Goal: Task Accomplishment & Management: Use online tool/utility

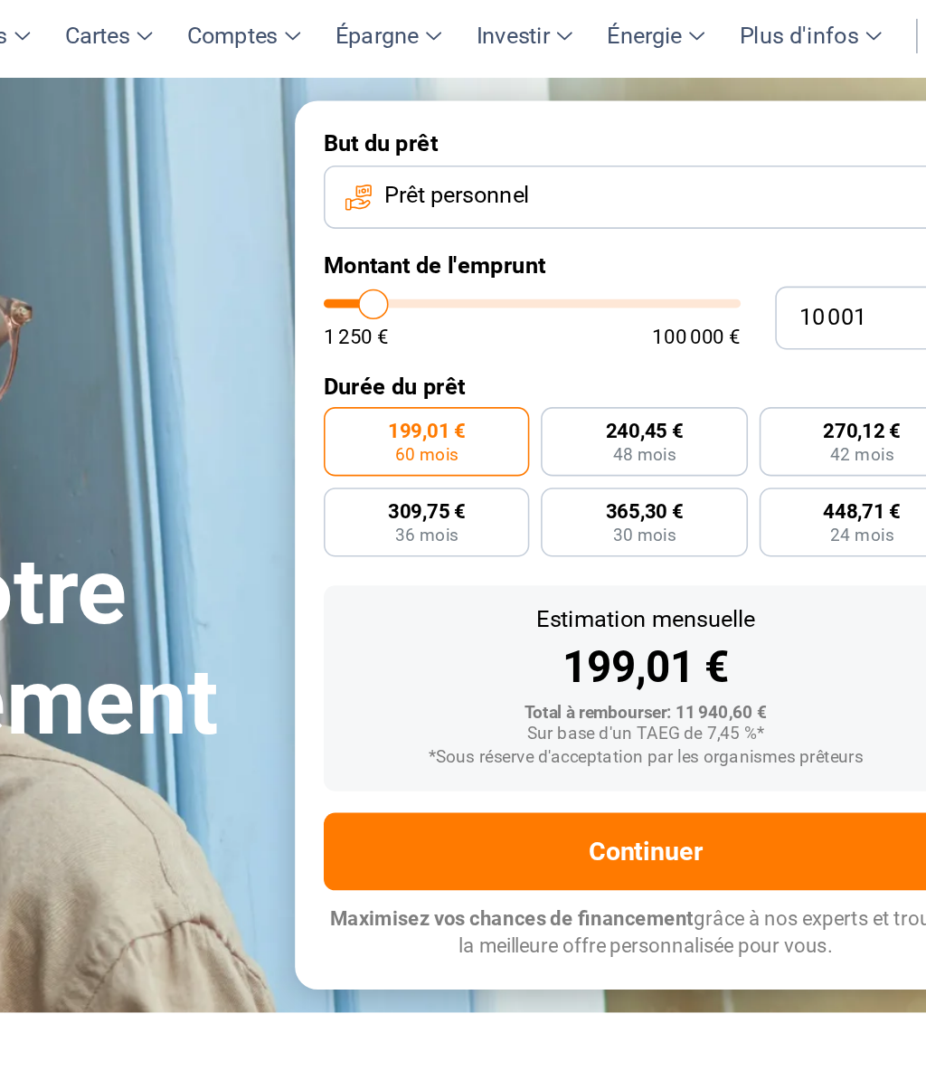
type input "11 500"
type input "11500"
type input "12 250"
type input "12250"
type input "13 000"
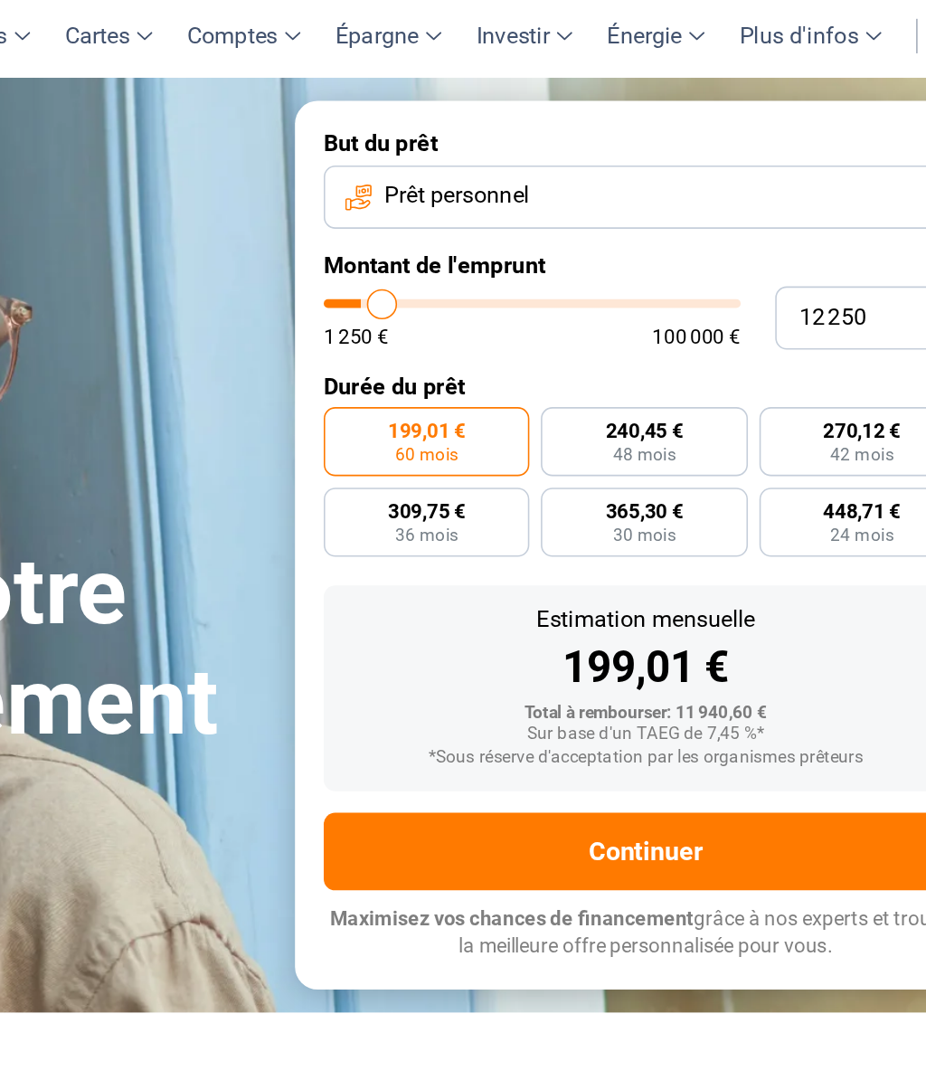
type input "13000"
type input "14 000"
type input "14000"
type input "14 750"
type input "14750"
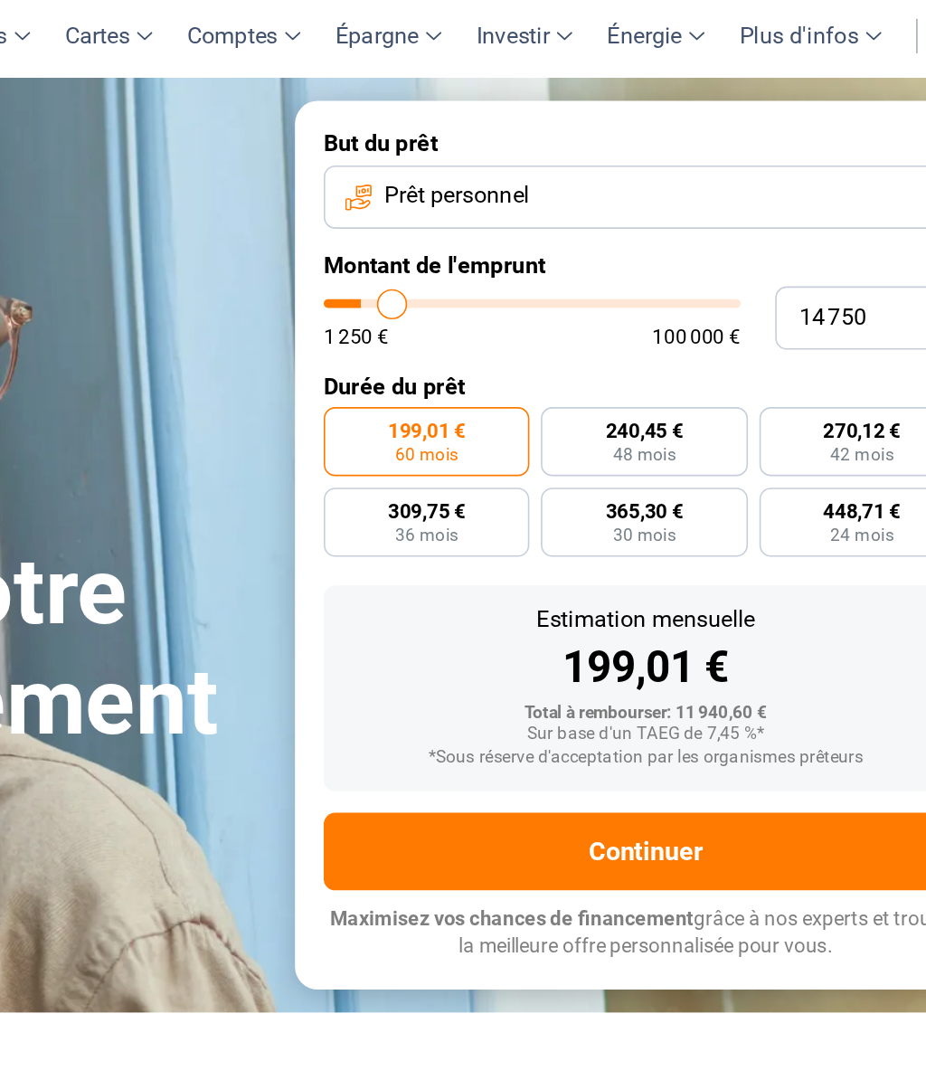
type input "15 500"
type input "15500"
type input "16 750"
type input "16750"
type input "17 500"
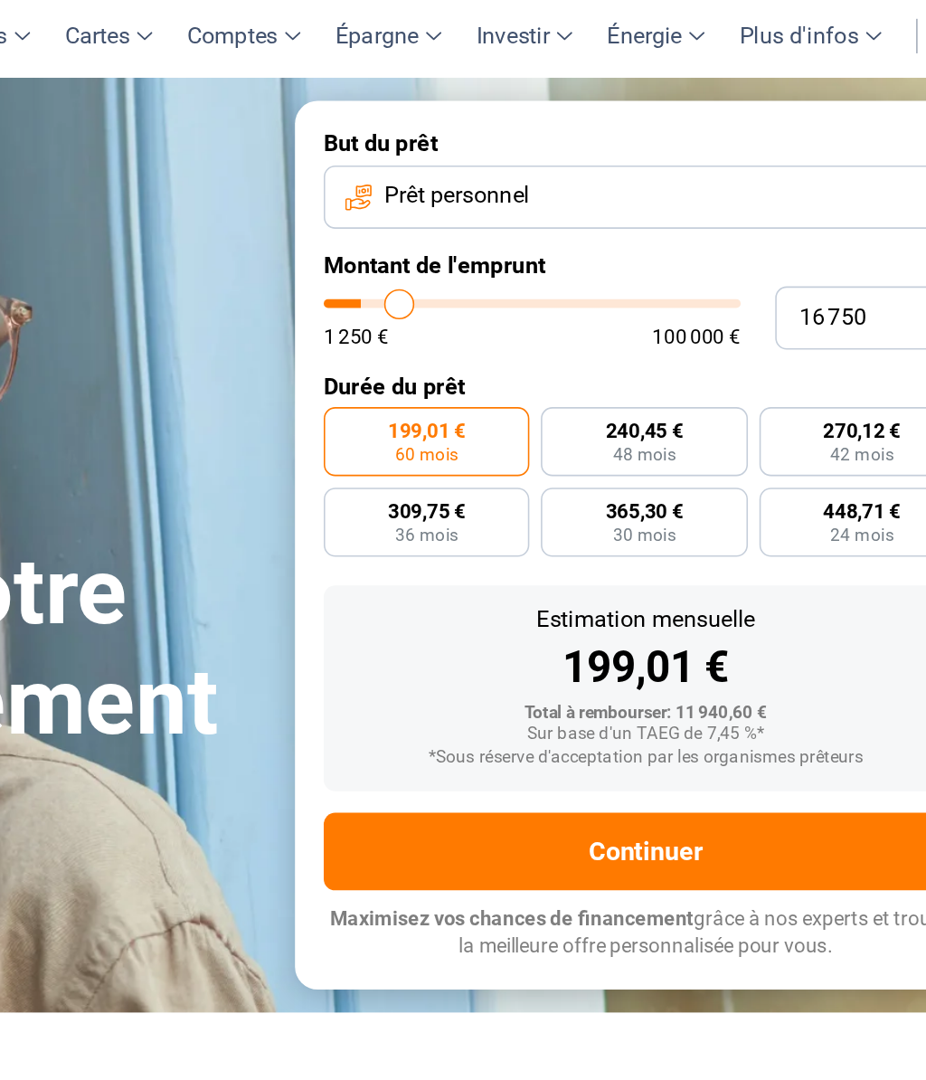
type input "17500"
type input "18 500"
type input "18500"
type input "19 250"
type input "19250"
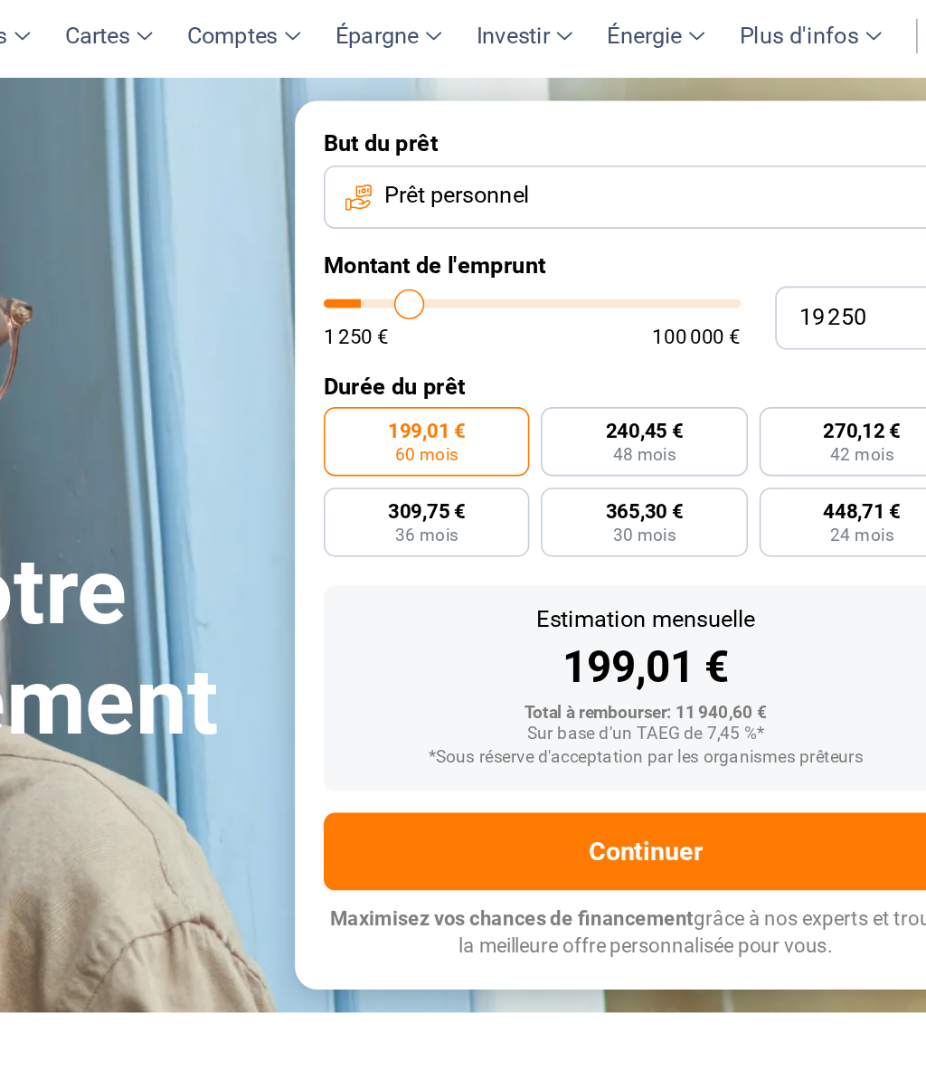
type input "20 000"
type input "20000"
type input "20 750"
type input "20750"
type input "21 500"
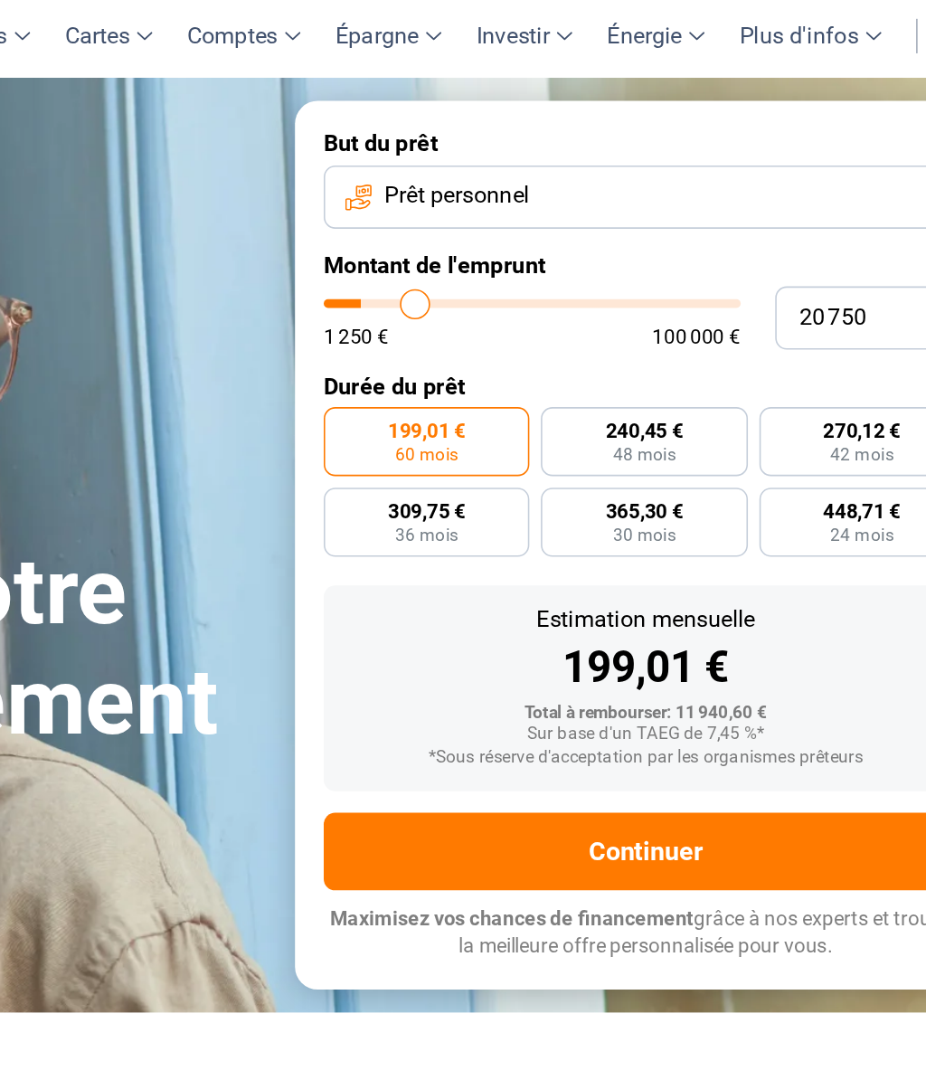
type input "21500"
type input "22 250"
type input "22250"
type input "23 000"
type input "23000"
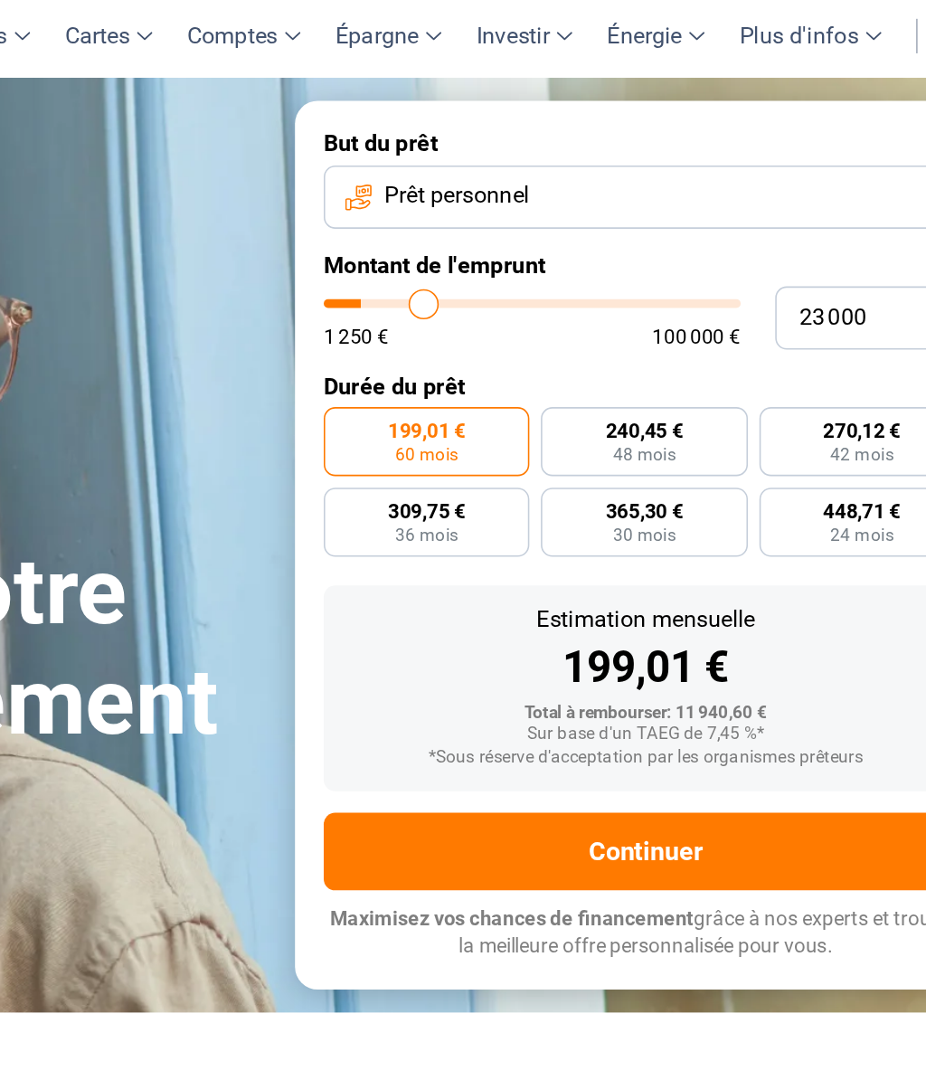
type input "24 000"
type input "24000"
type input "24 750"
type input "24750"
type input "26 000"
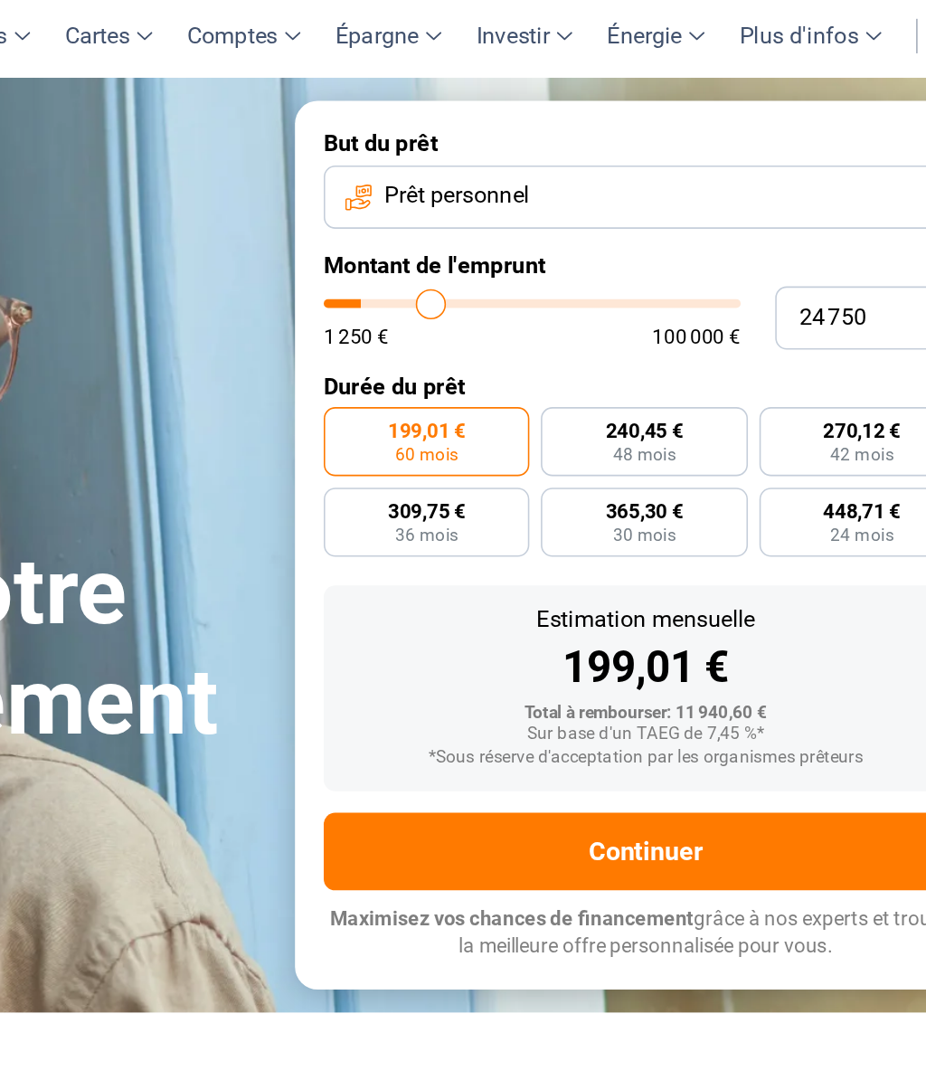
type input "26000"
type input "26 750"
type input "26750"
type input "27 750"
type input "27750"
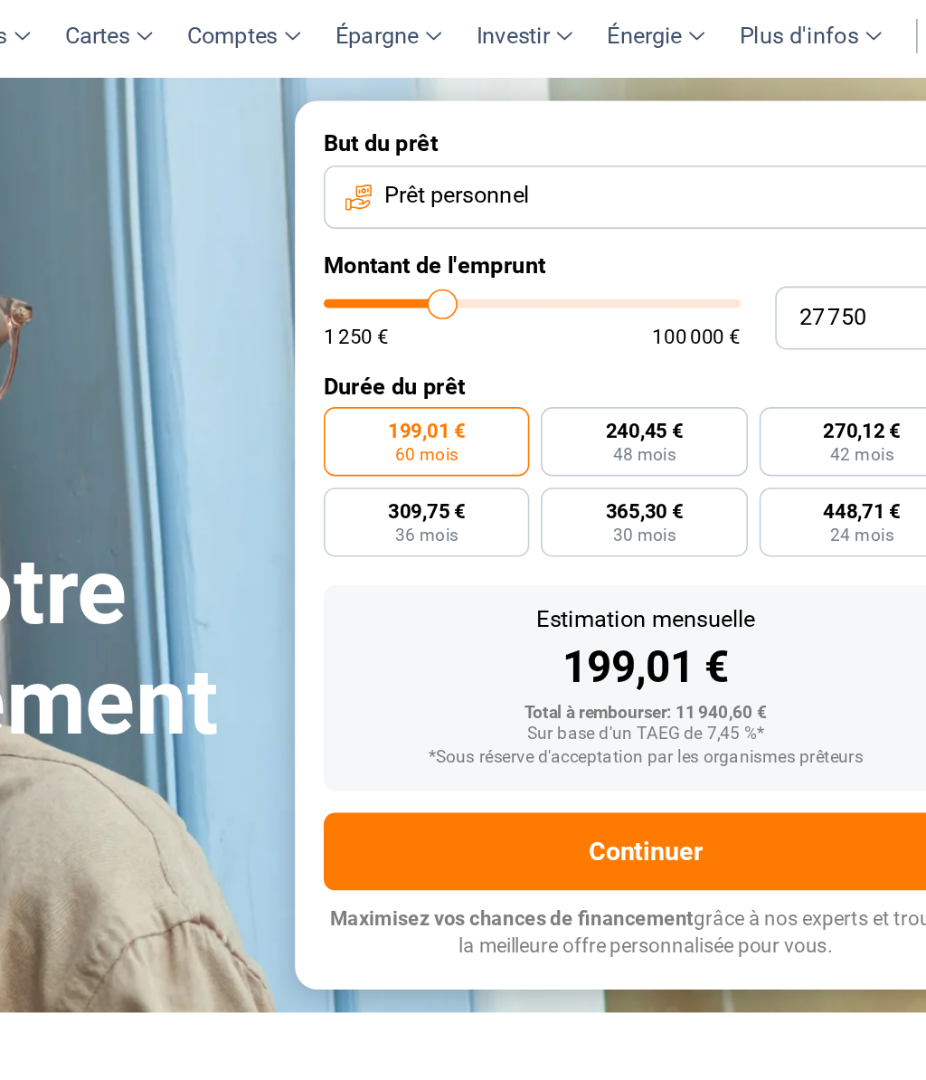
type input "28 500"
type input "28500"
type input "29 250"
type input "29250"
type input "30 000"
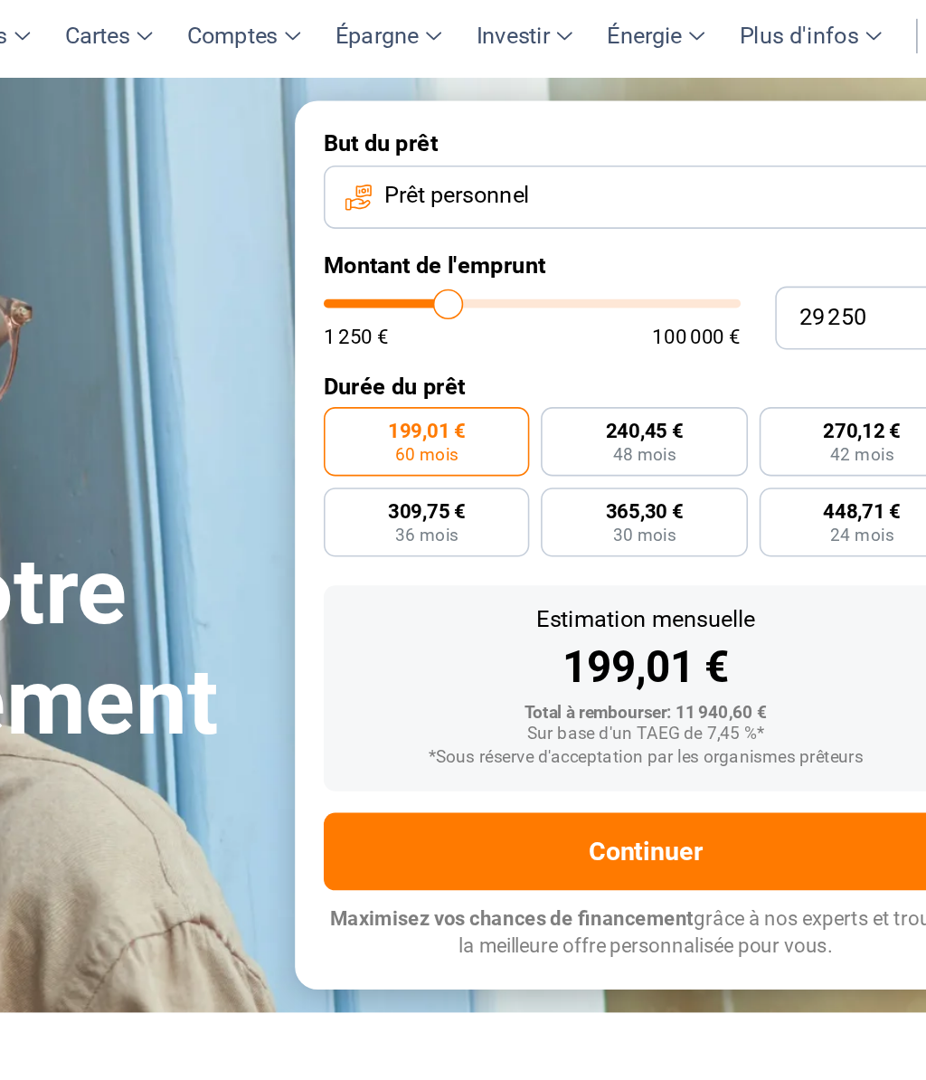
type input "30000"
type input "30 750"
type input "30750"
type input "31 500"
type input "31500"
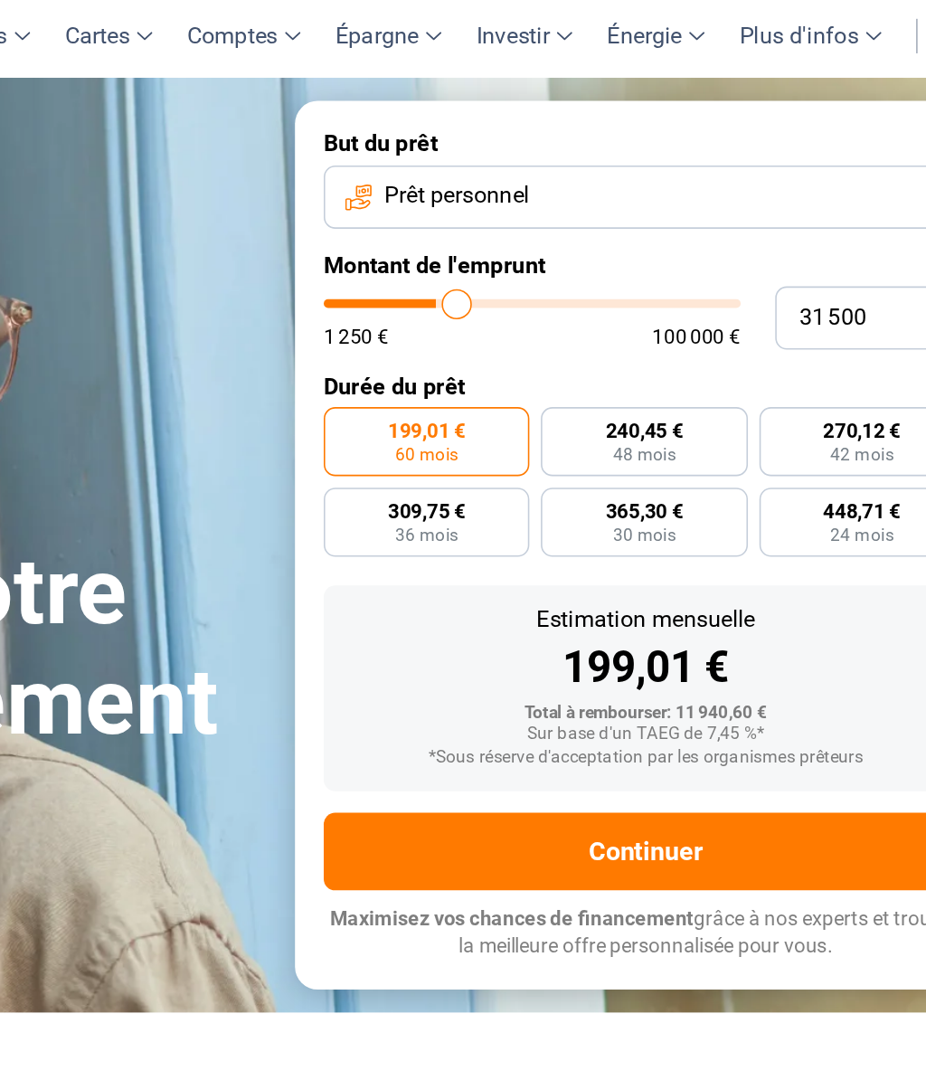
type input "32 250"
type input "32250"
type input "33 000"
type input "33000"
type input "33 750"
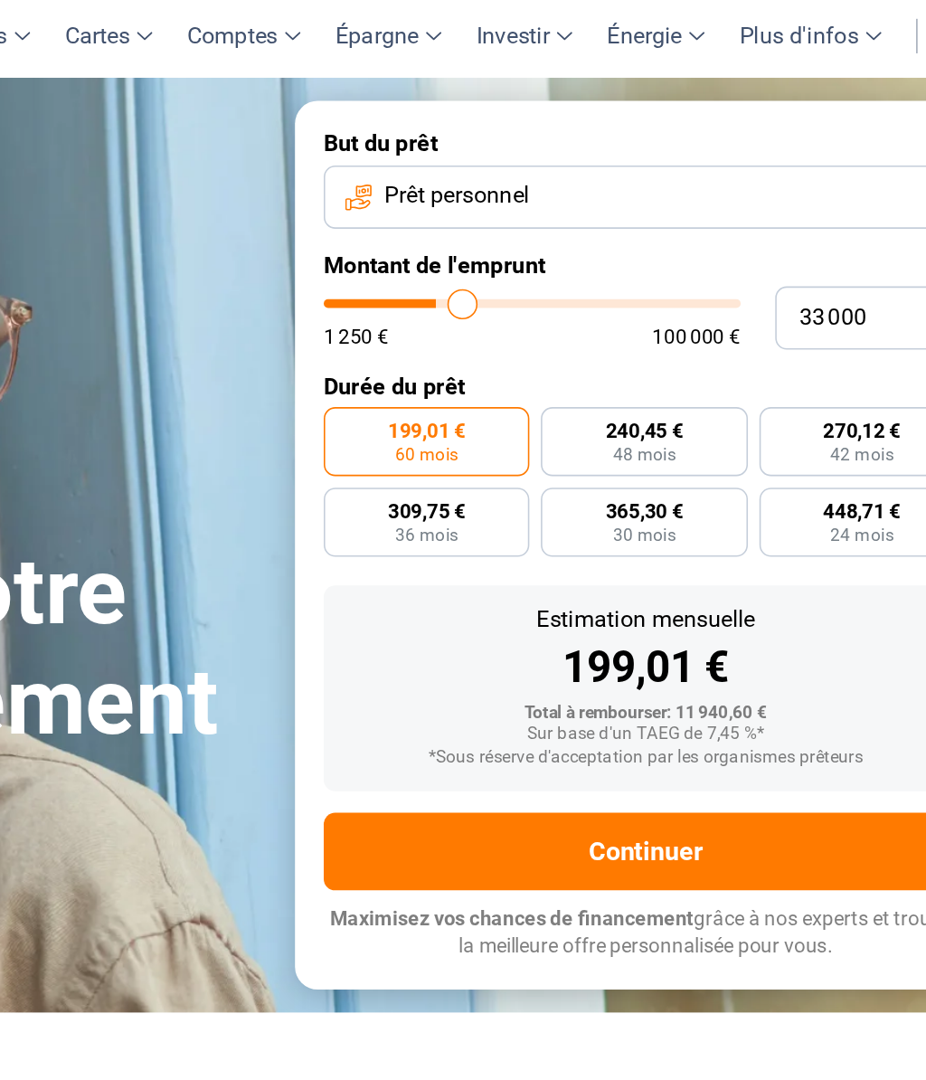
type input "33750"
type input "34 500"
type input "34500"
type input "35 250"
type input "35250"
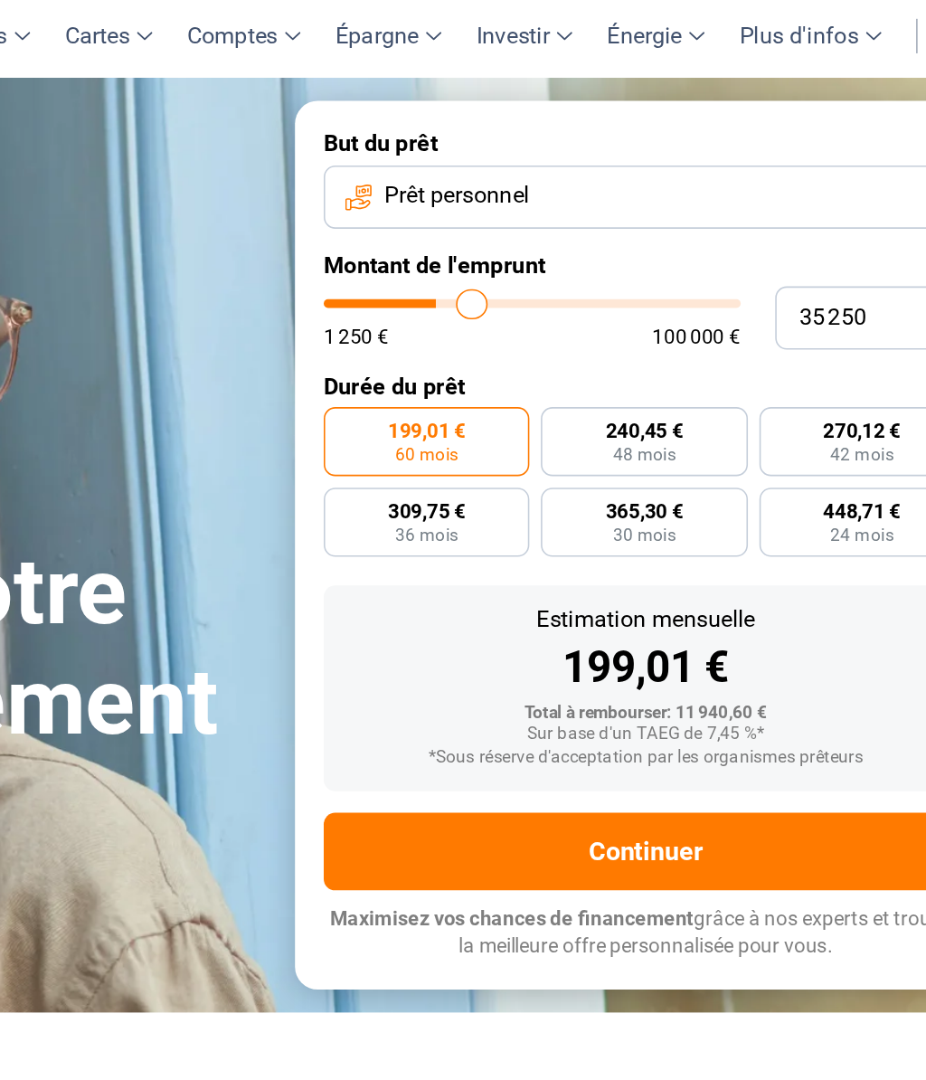
type input "35 500"
type input "35500"
type input "36 250"
type input "36250"
type input "37 000"
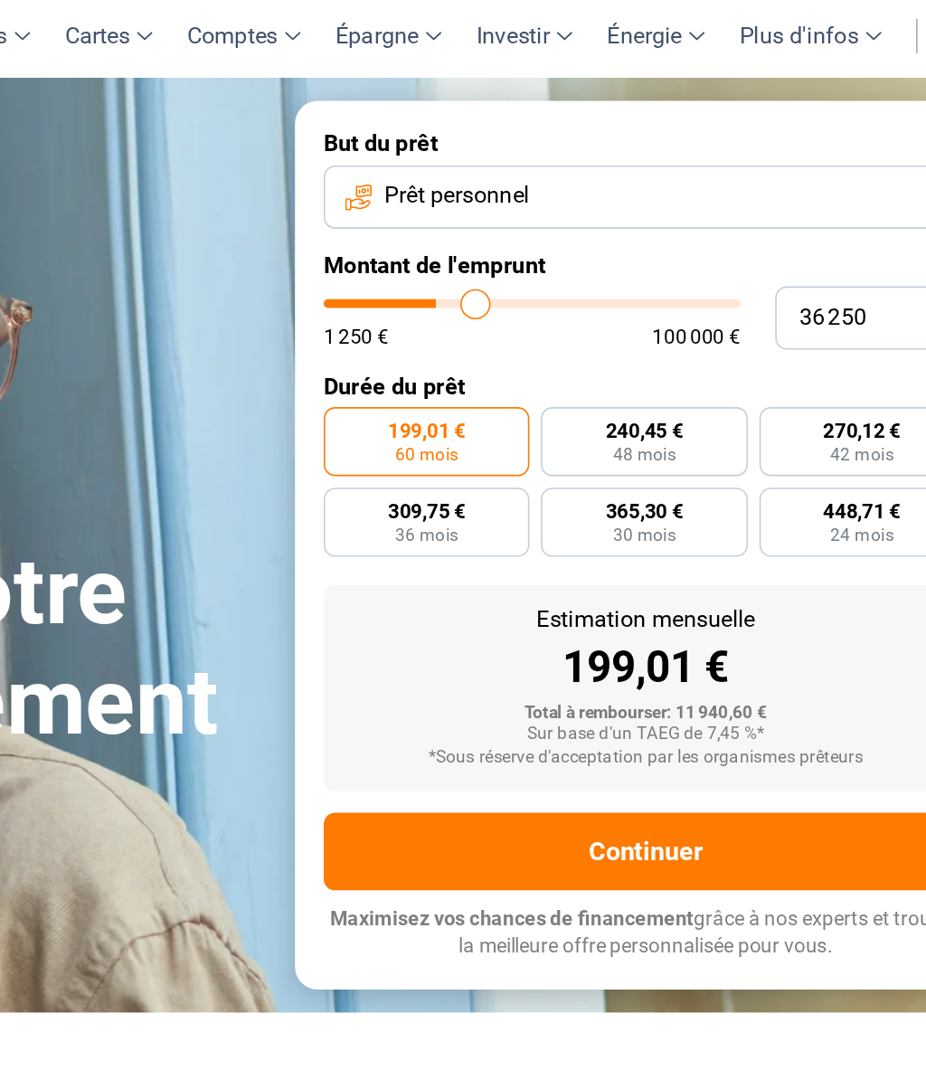
type input "37000"
type input "37 750"
type input "37750"
type input "38 500"
type input "38500"
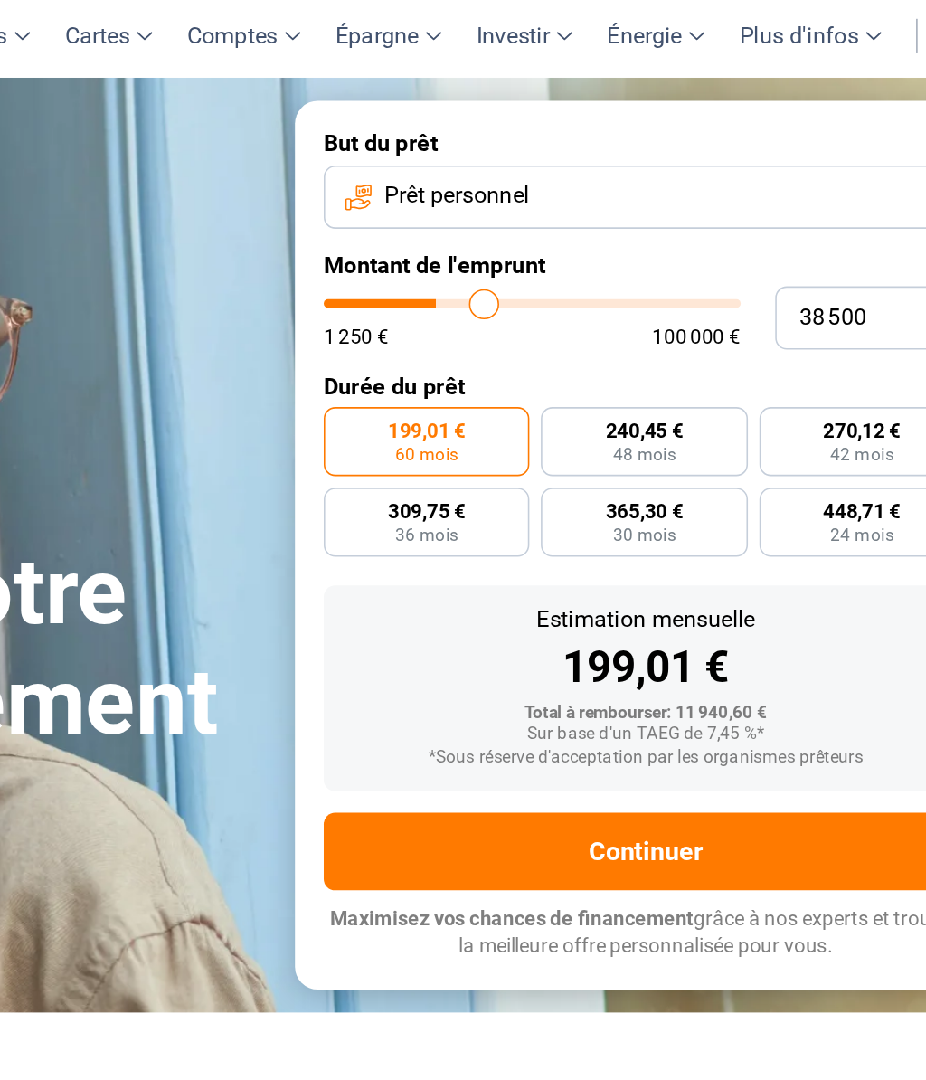
type input "39 250"
type input "39250"
type input "39 500"
type input "39500"
type input "40 750"
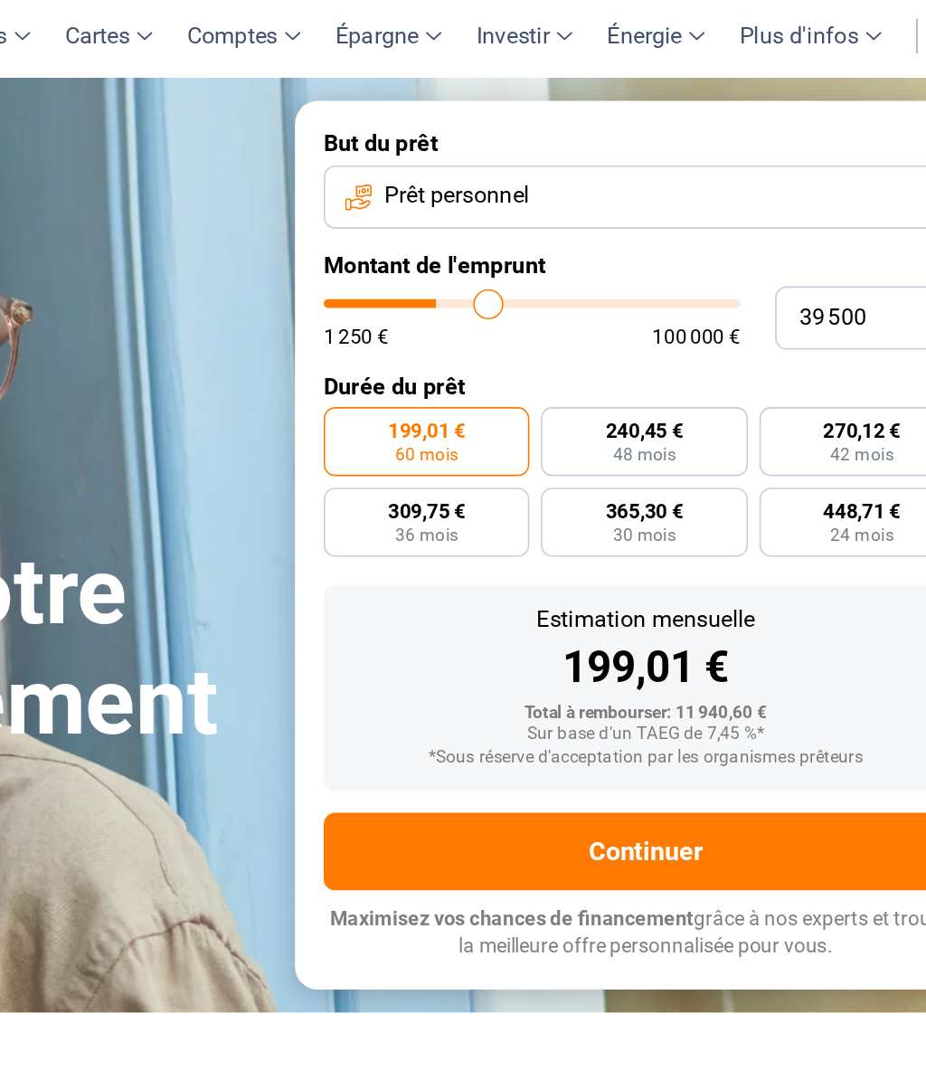
type input "40750"
type input "41 500"
type input "41500"
type input "41 750"
type input "41750"
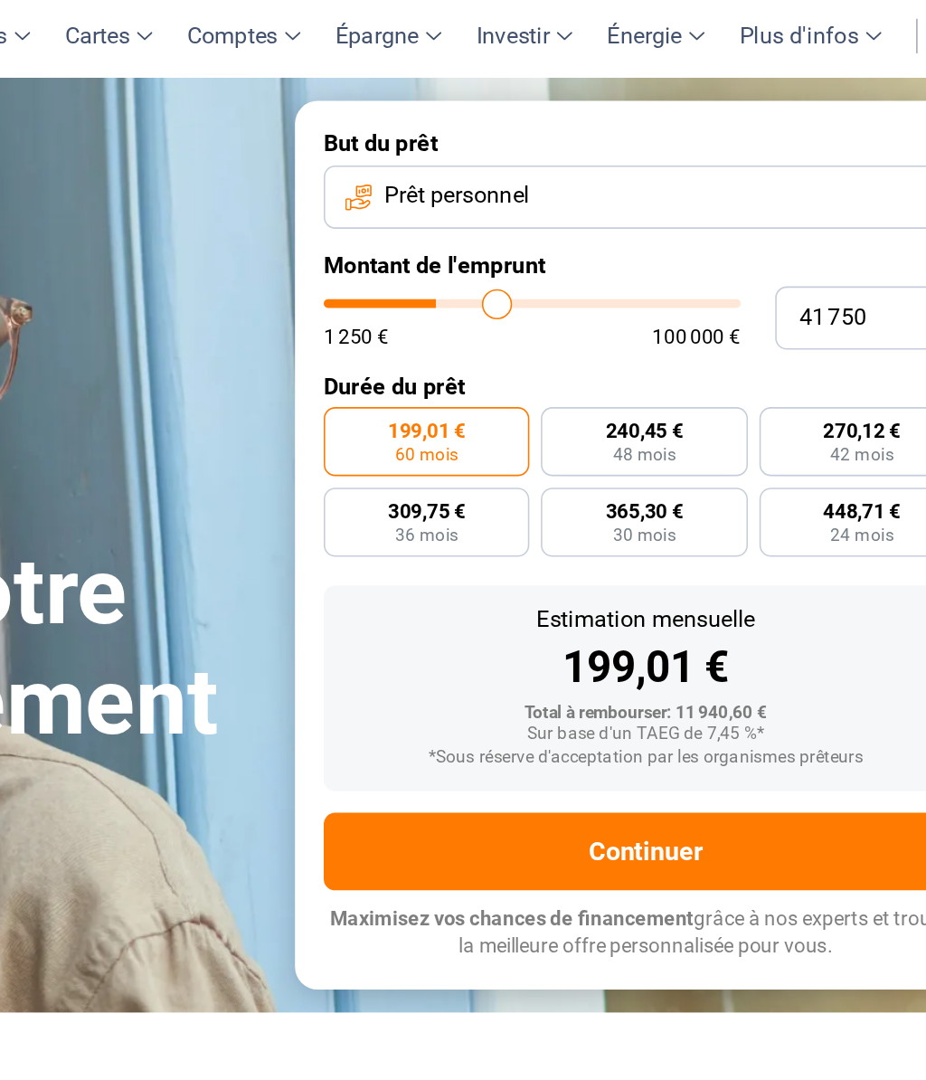
type input "43 000"
type input "43000"
type input "43 750"
type input "43750"
type input "44 500"
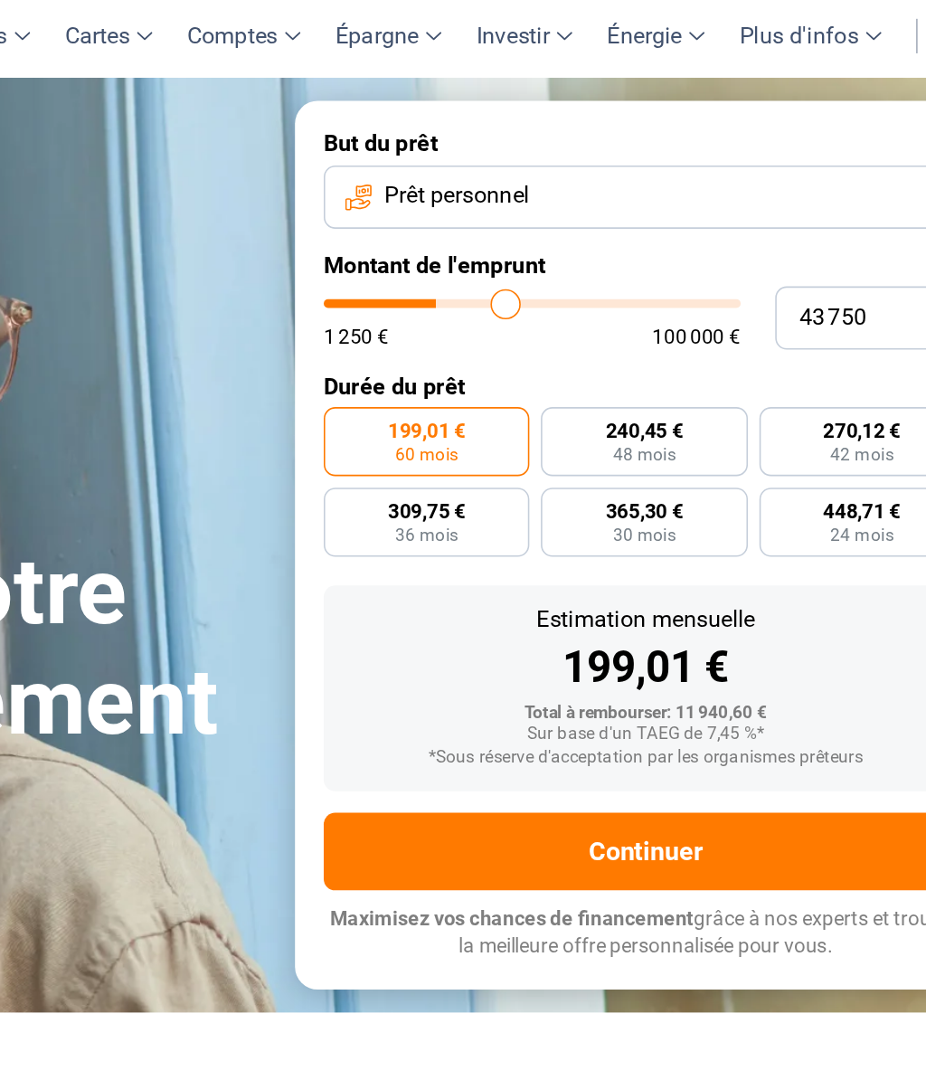
type input "44500"
type input "45 250"
type input "45250"
type input "46 000"
type input "46000"
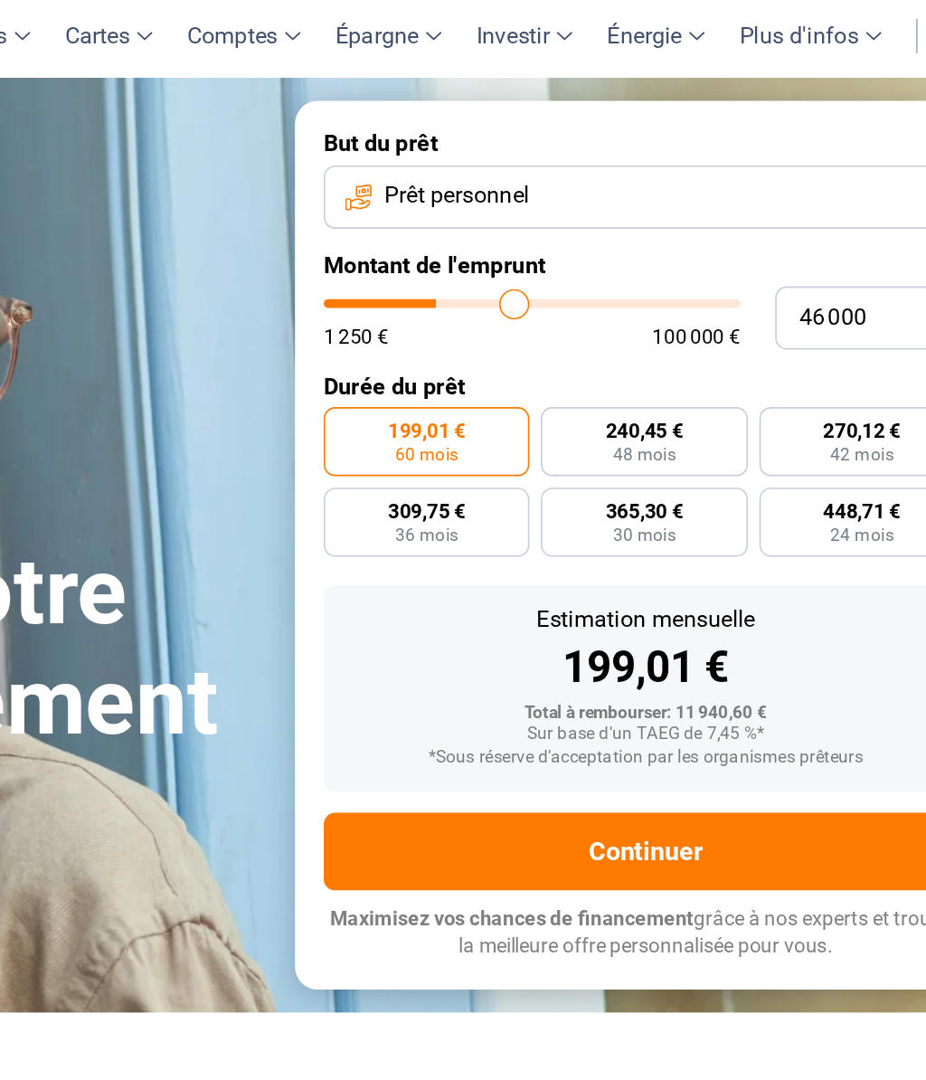
type input "47 000"
type input "47000"
type input "47 750"
type input "47750"
type input "48 500"
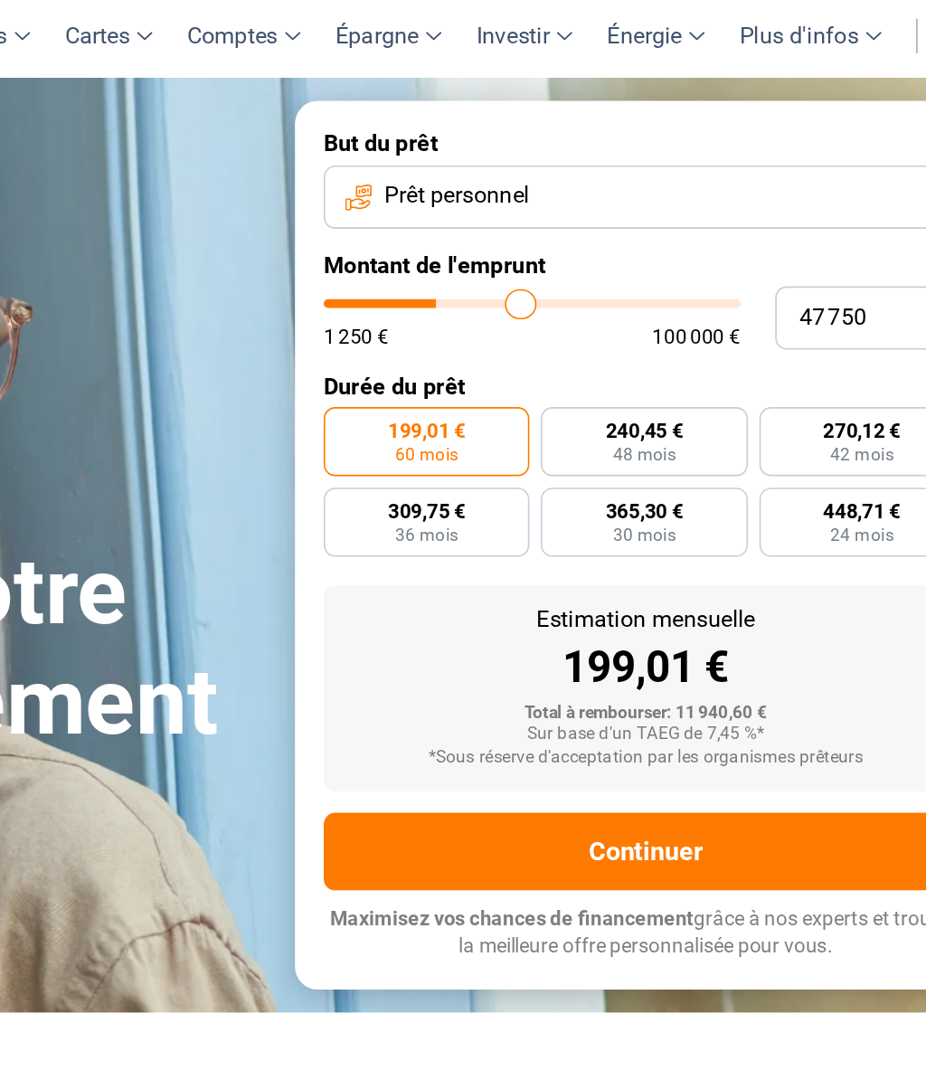
type input "48500"
type input "49 250"
type input "49250"
type input "50 000"
type input "50000"
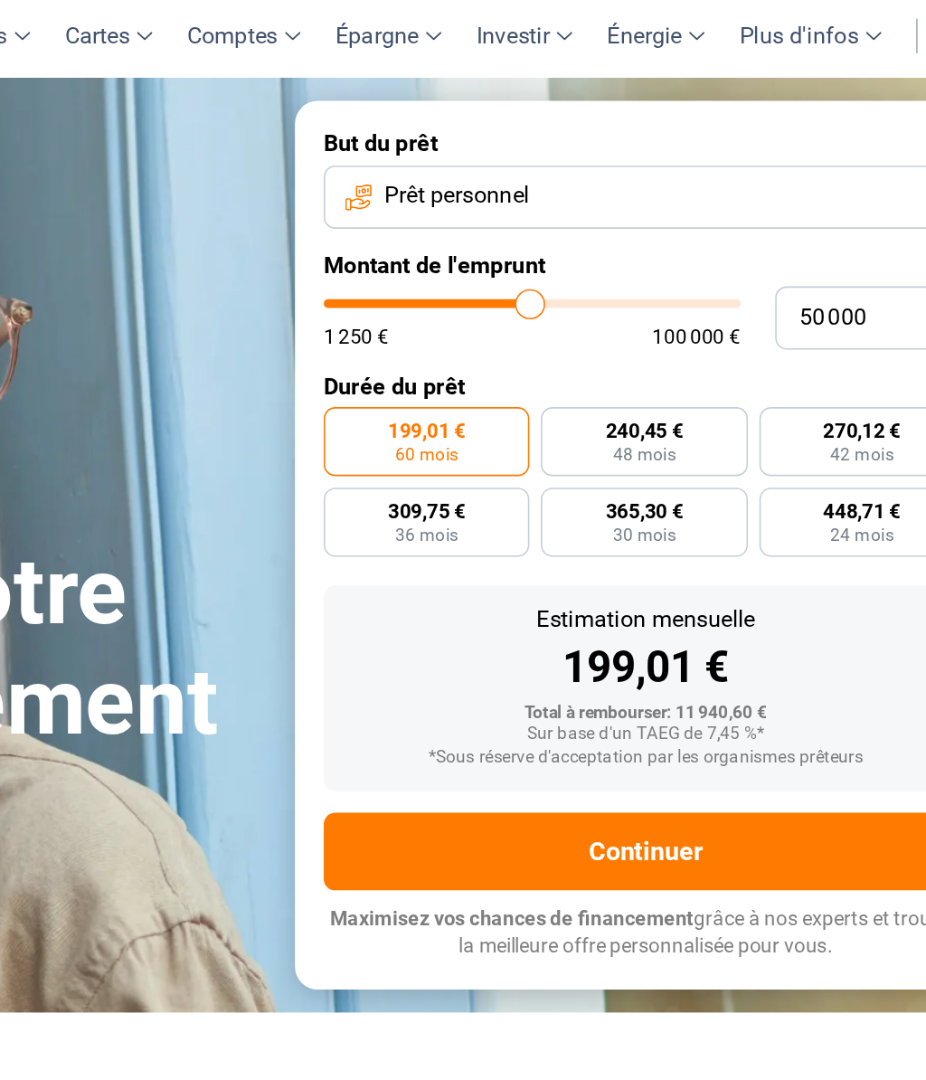
type input "50 250"
type input "50250"
type input "51 000"
type input "51000"
type input "51 750"
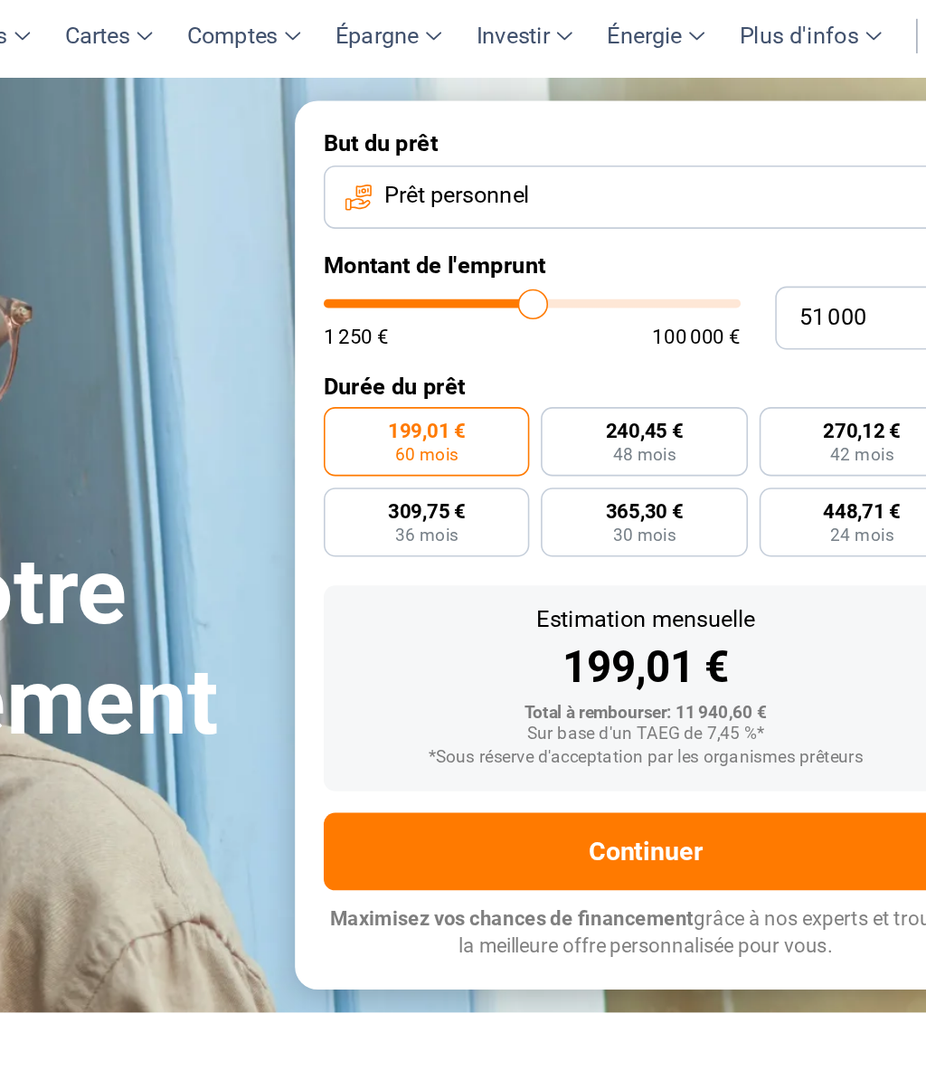
type input "51750"
type input "52 500"
type input "52500"
type input "53 000"
type input "53000"
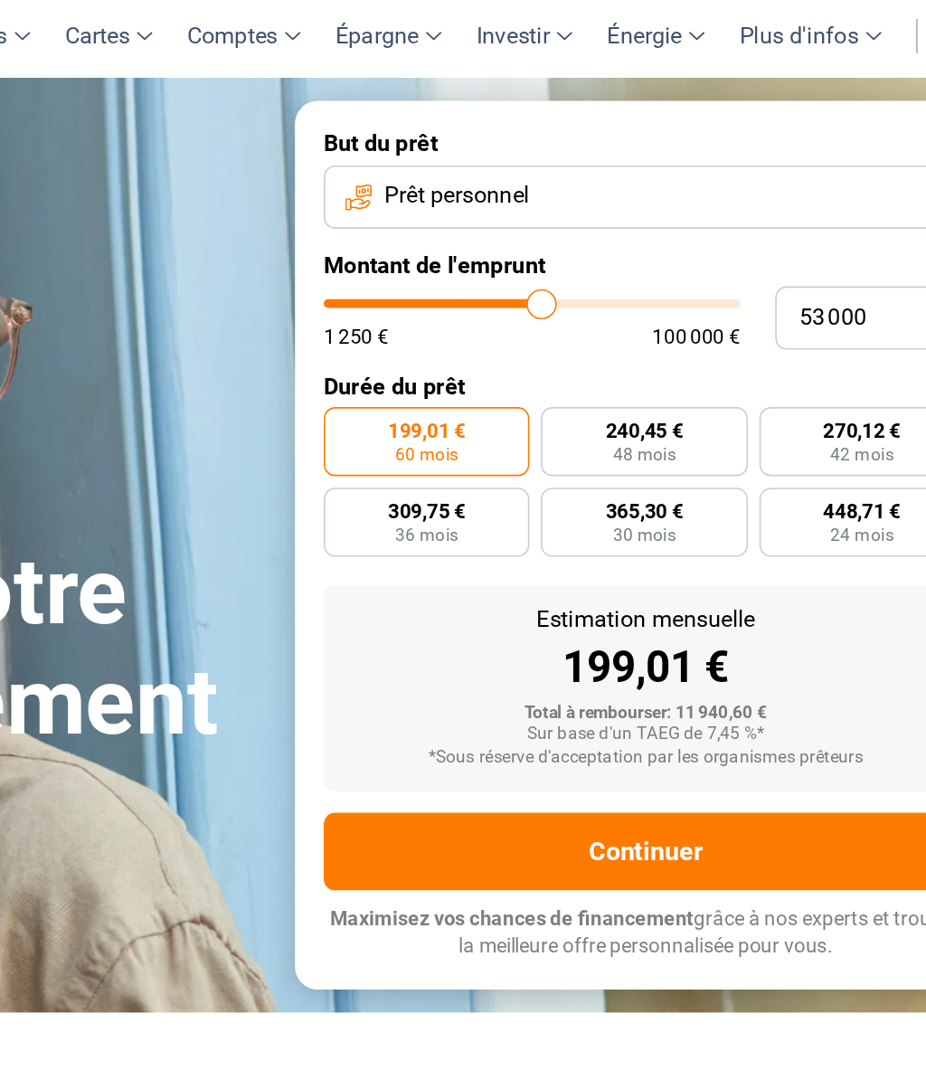
type input "53 750"
type input "53750"
type input "54 500"
type input "54500"
type input "54 750"
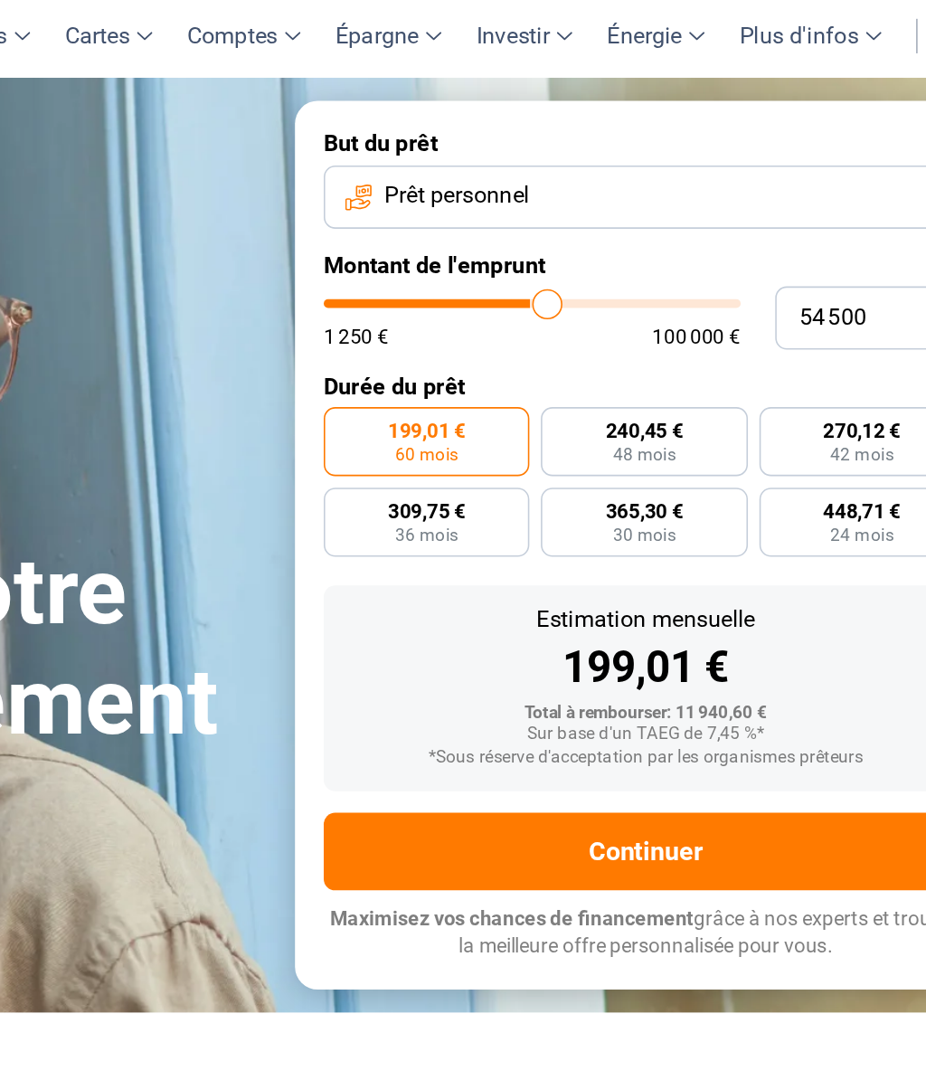
type input "54750"
type input "55 500"
type input "55500"
type input "56 000"
type input "56000"
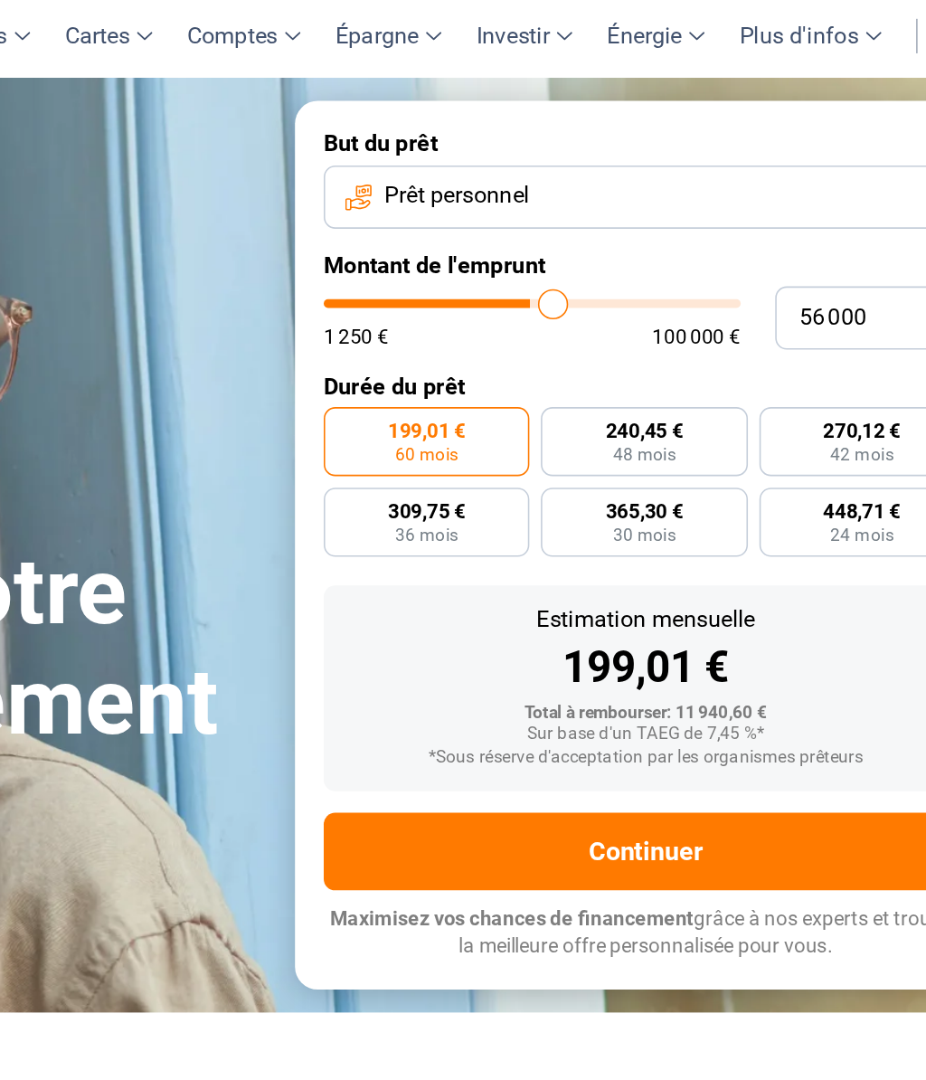
type input "56 250"
type input "56250"
type input "57 000"
type input "57000"
type input "57 250"
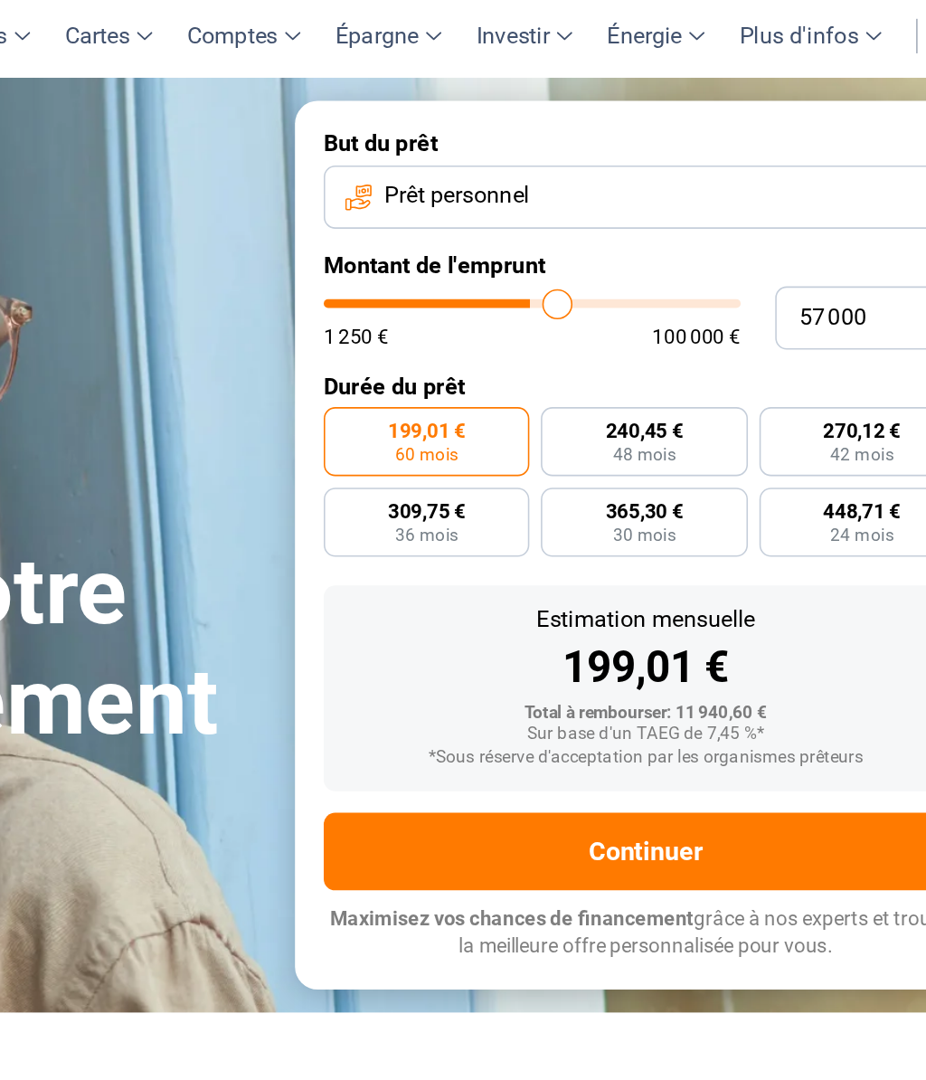
type input "57250"
type input "57 750"
type input "57750"
type input "58 000"
type input "58000"
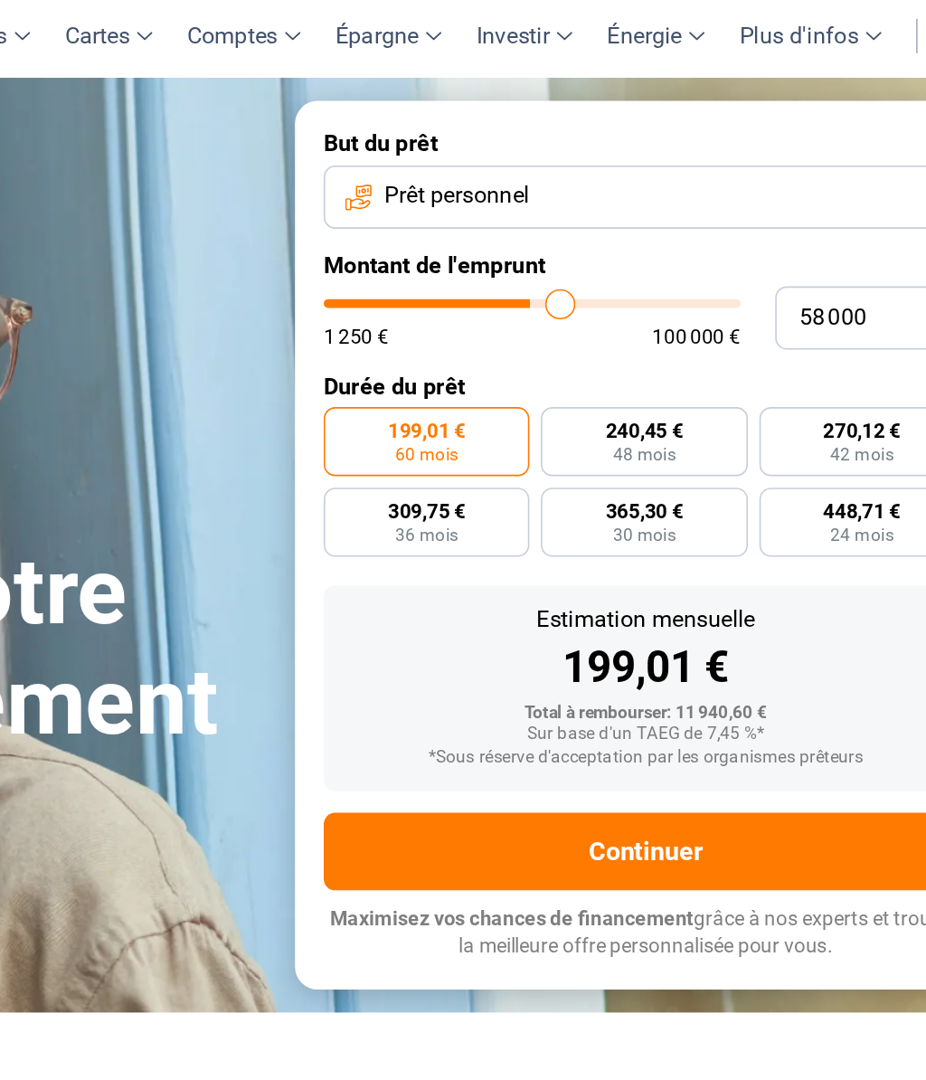
type input "58 750"
type input "58750"
type input "59 250"
type input "59250"
type input "59 500"
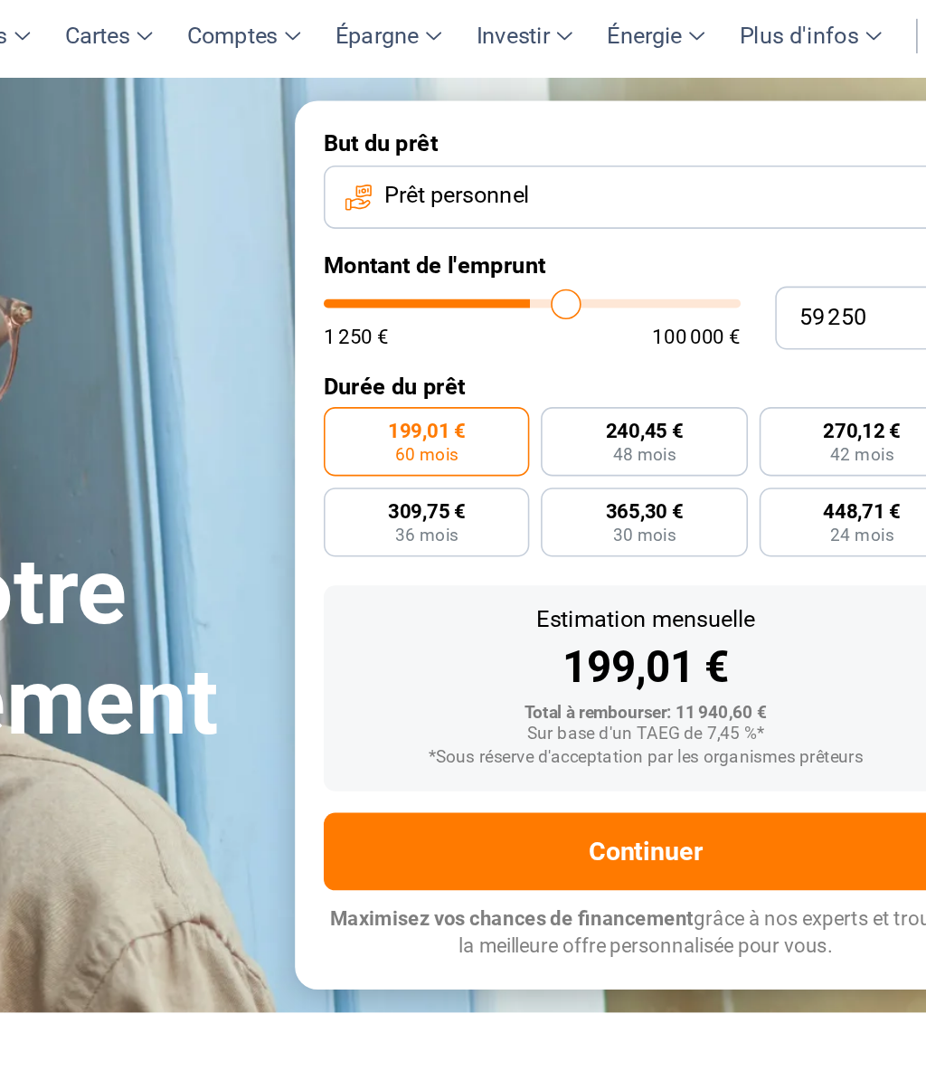
type input "59500"
type input "60 000"
type input "60000"
type input "60 250"
type input "60250"
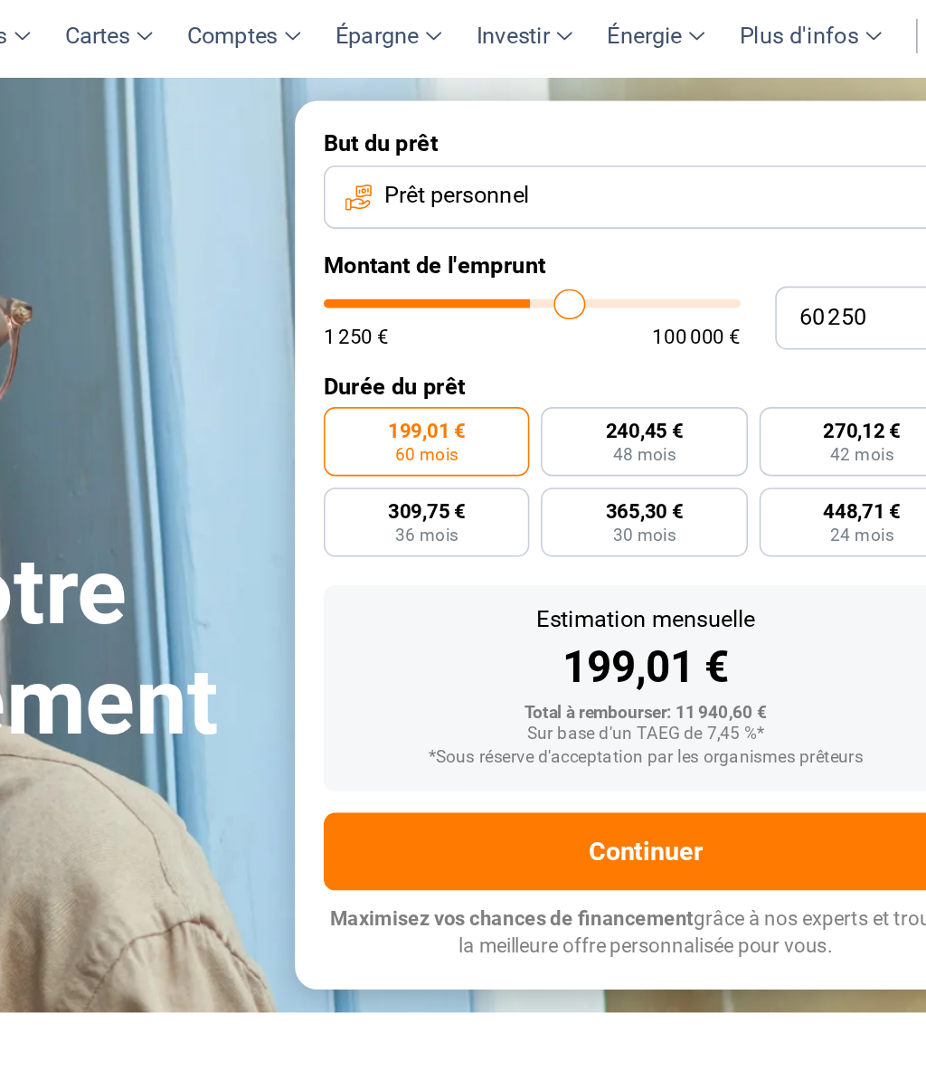
type input "61 000"
type input "61000"
type input "61 500"
type input "61500"
type input "61 750"
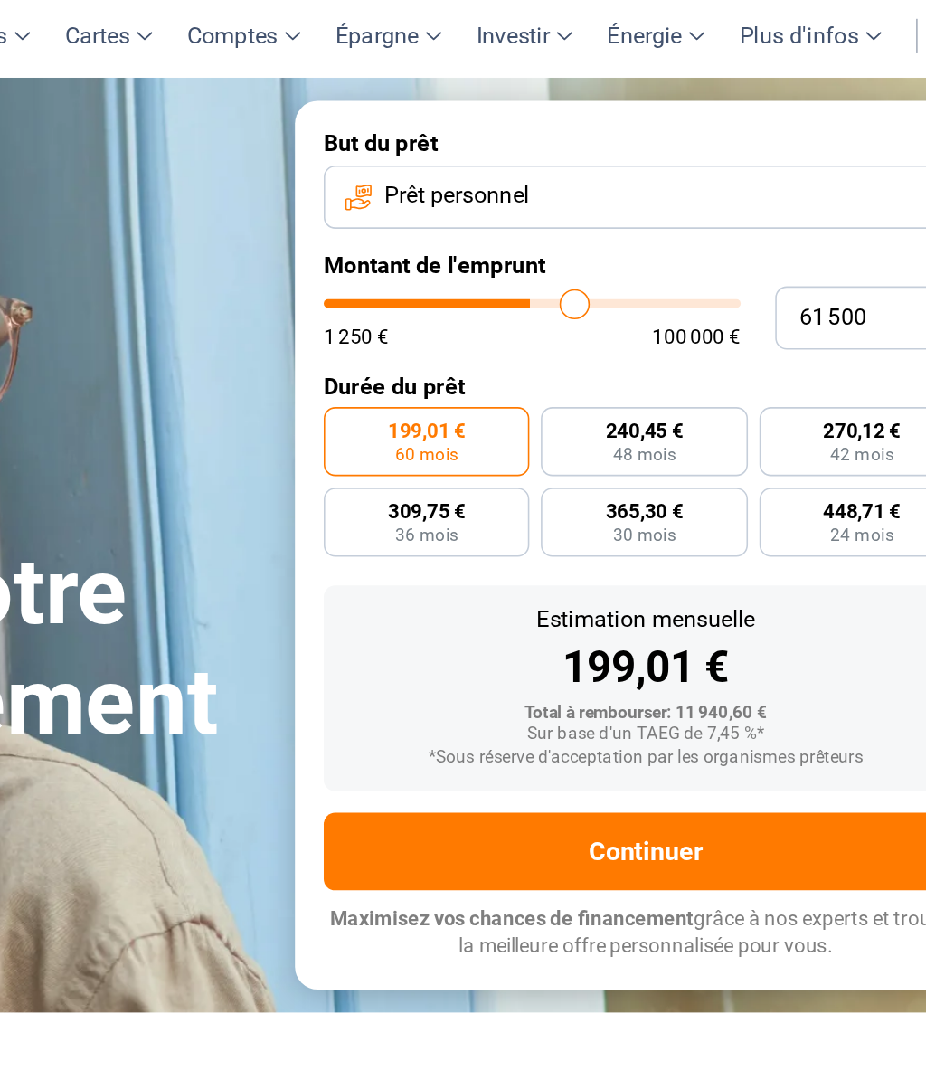
type input "61750"
type input "62 250"
type input "62250"
type input "62 500"
type input "62500"
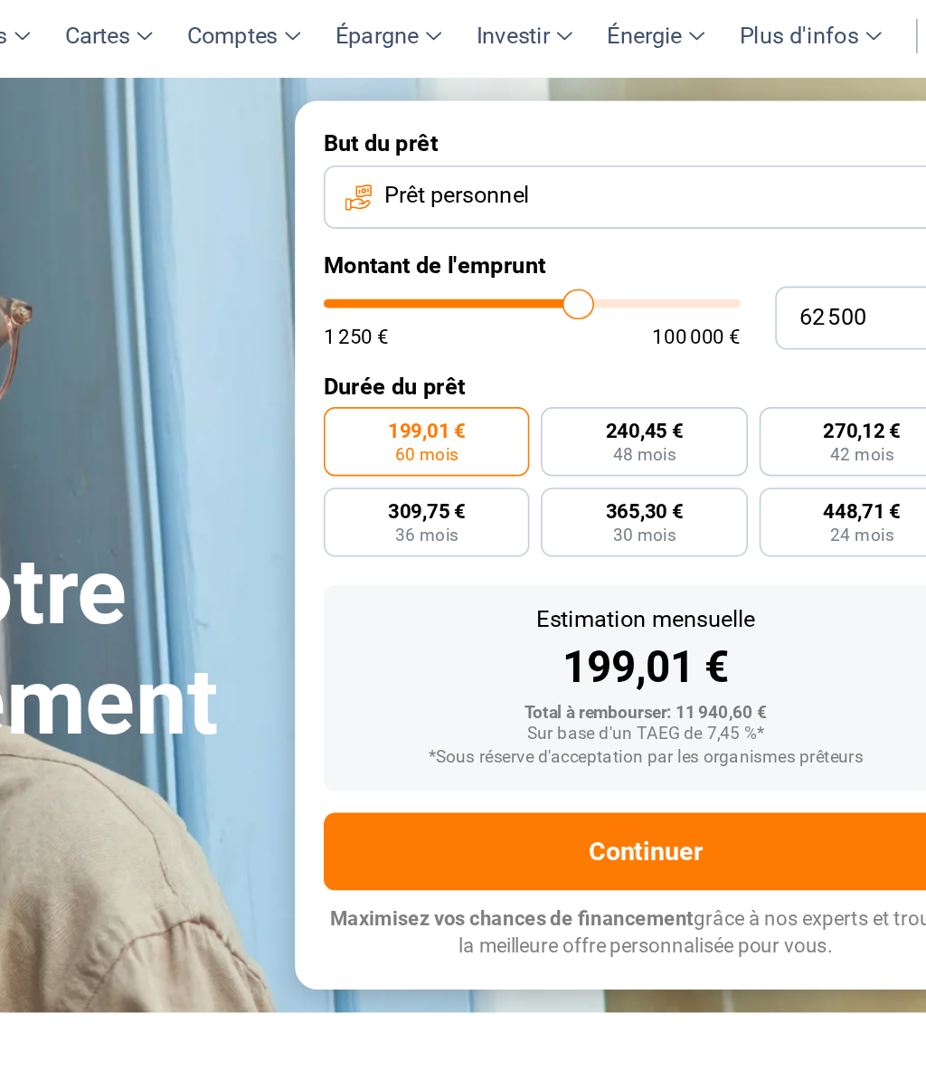
type input "62 250"
type input "62250"
type input "61 750"
type input "61750"
type input "61 500"
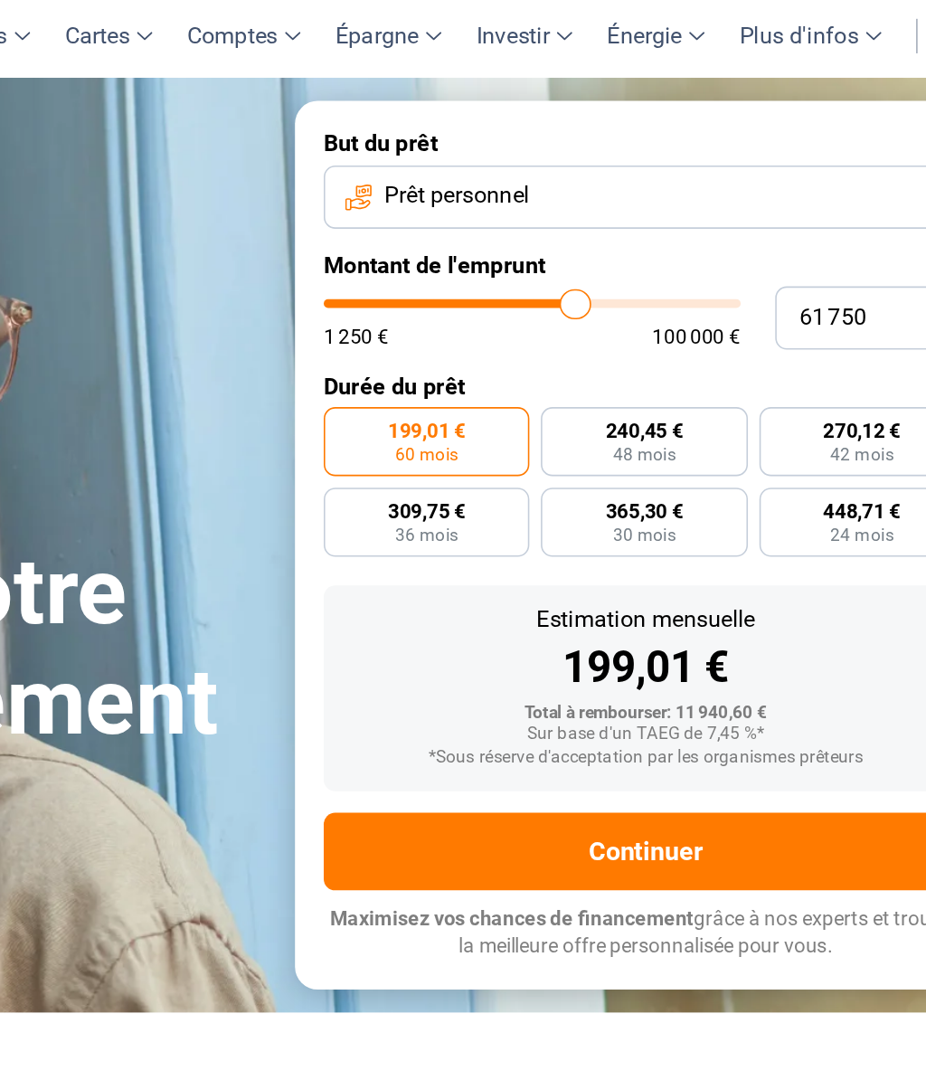
type input "61500"
type input "61 000"
type input "61000"
type input "60 750"
type input "60750"
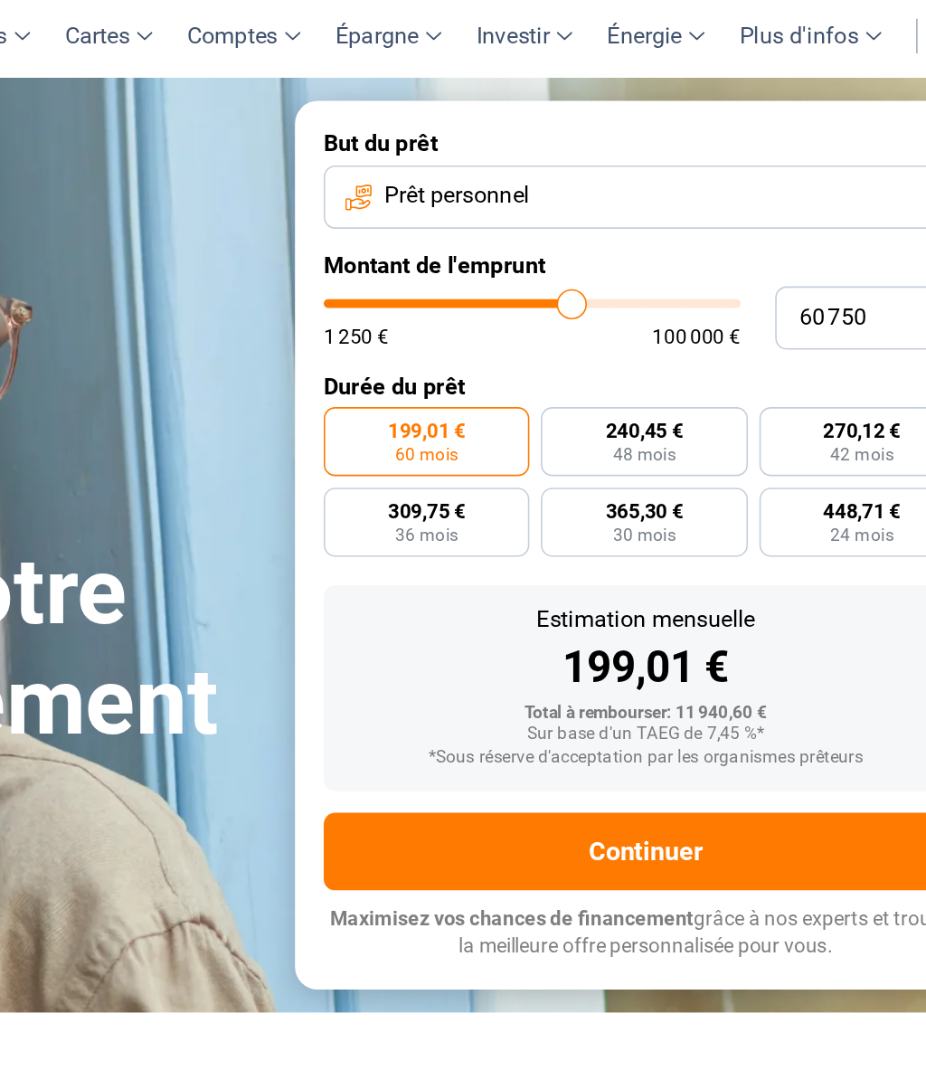
type input "60 250"
type input "60250"
type input "60 000"
type input "60000"
type input "59 500"
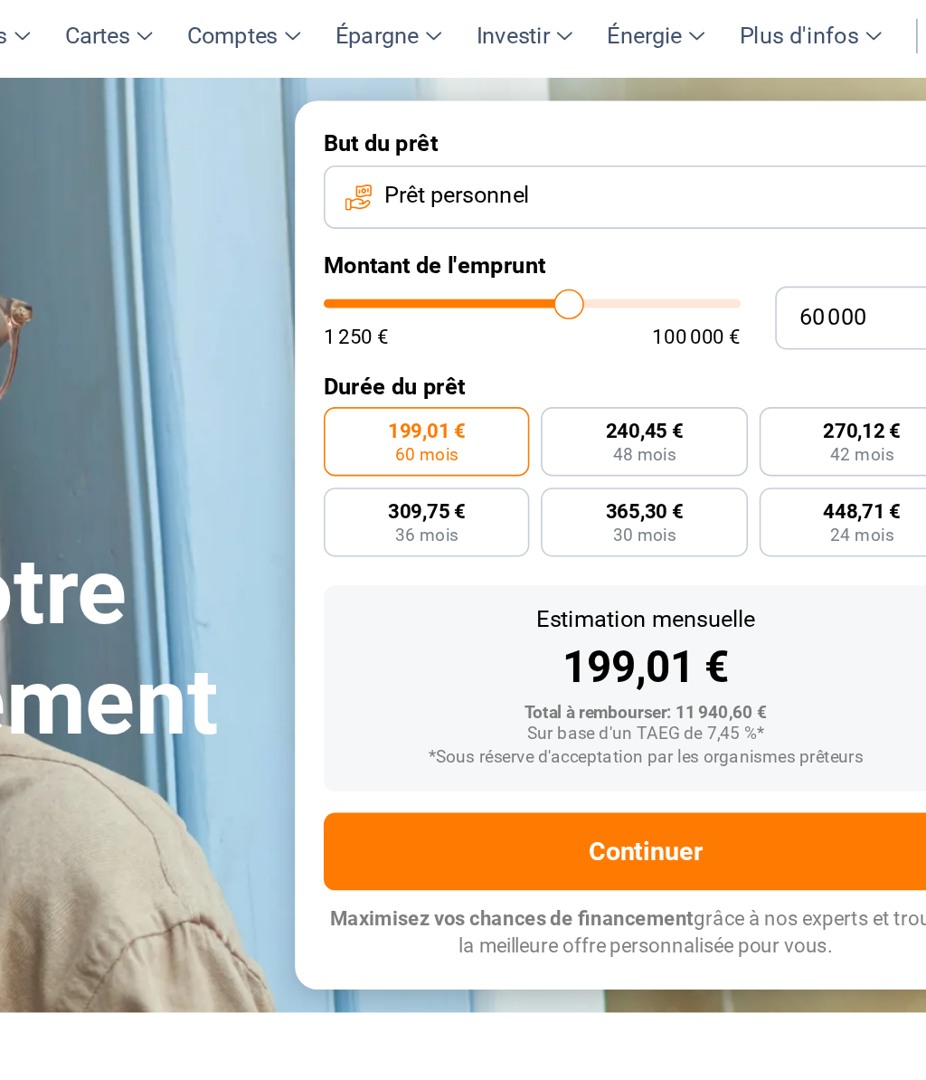
type input "59500"
type input "59 250"
type input "59250"
type input "58 750"
type input "58750"
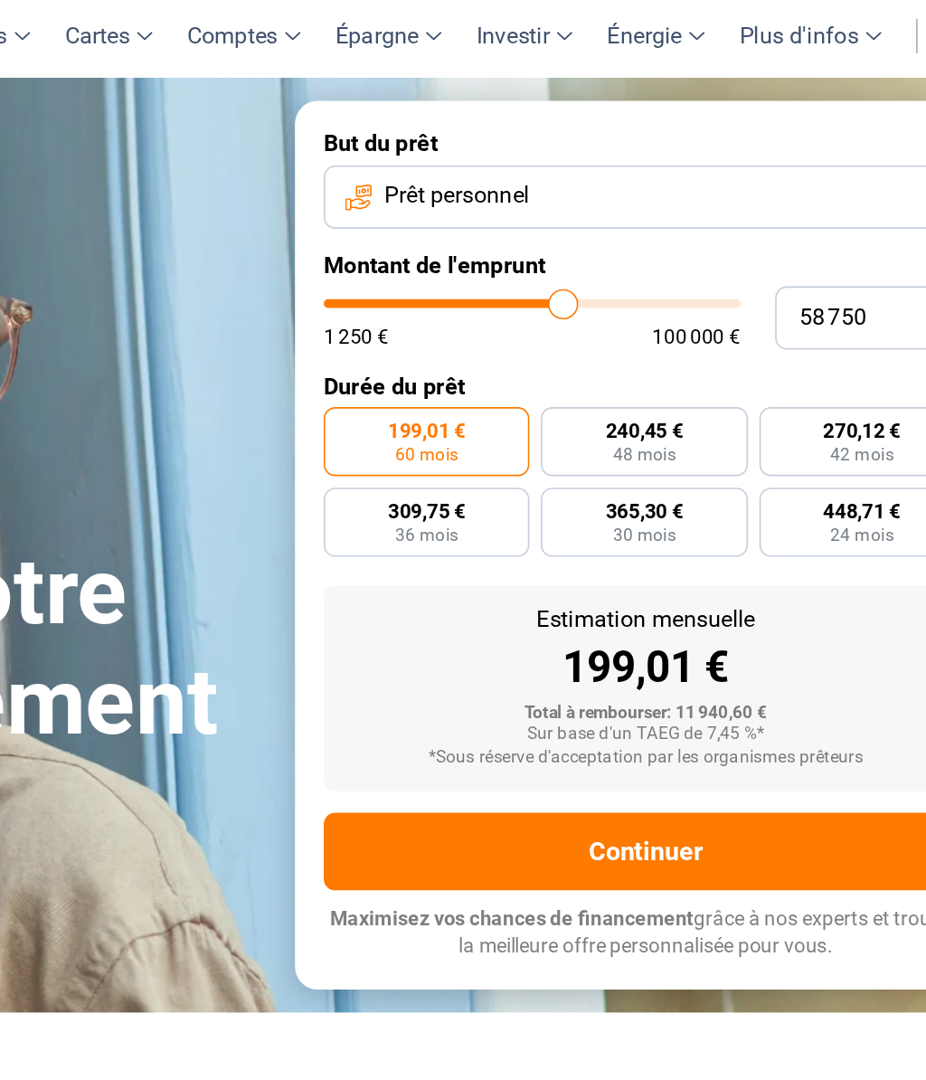
type input "58 500"
type input "58500"
type input "58 000"
type input "58000"
type input "57 750"
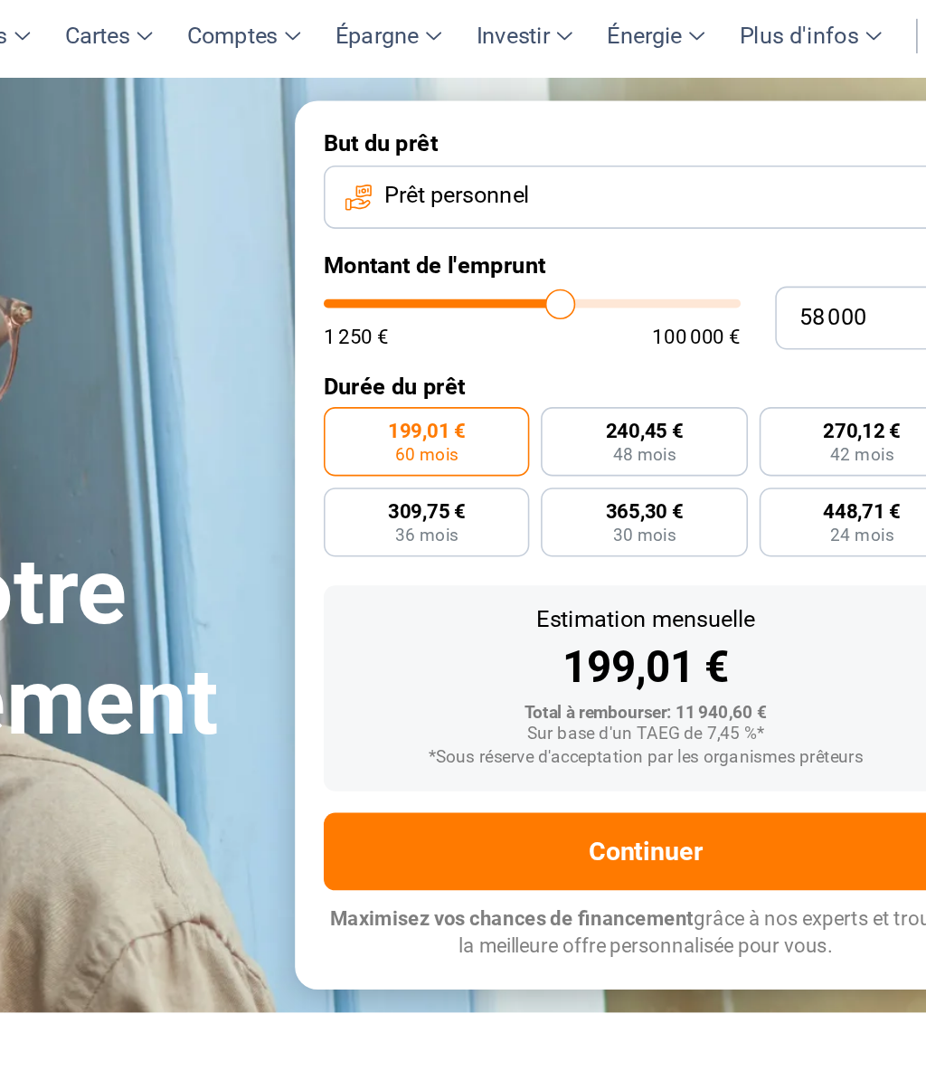
type input "57750"
type input "57 250"
type input "57250"
type input "57 000"
type input "57000"
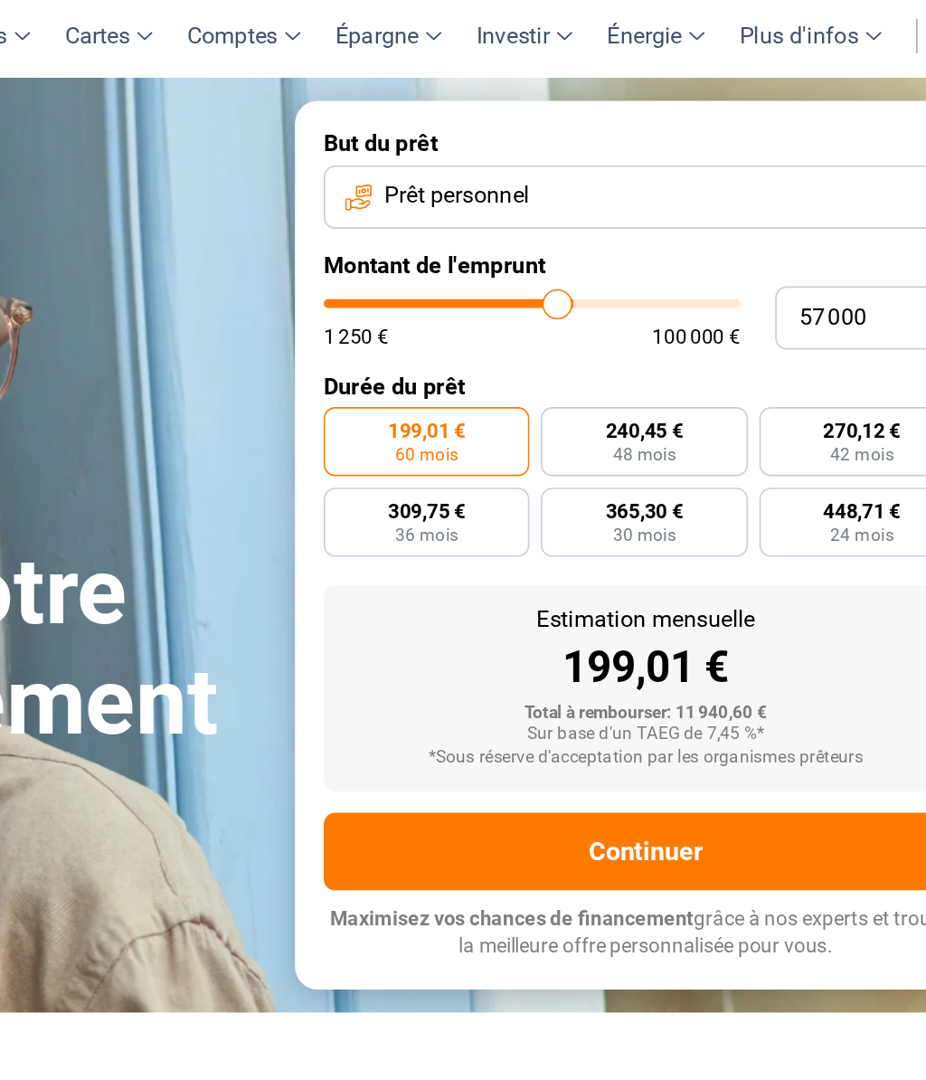
type input "56 500"
type input "56500"
type input "56 250"
type input "56250"
type input "56 000"
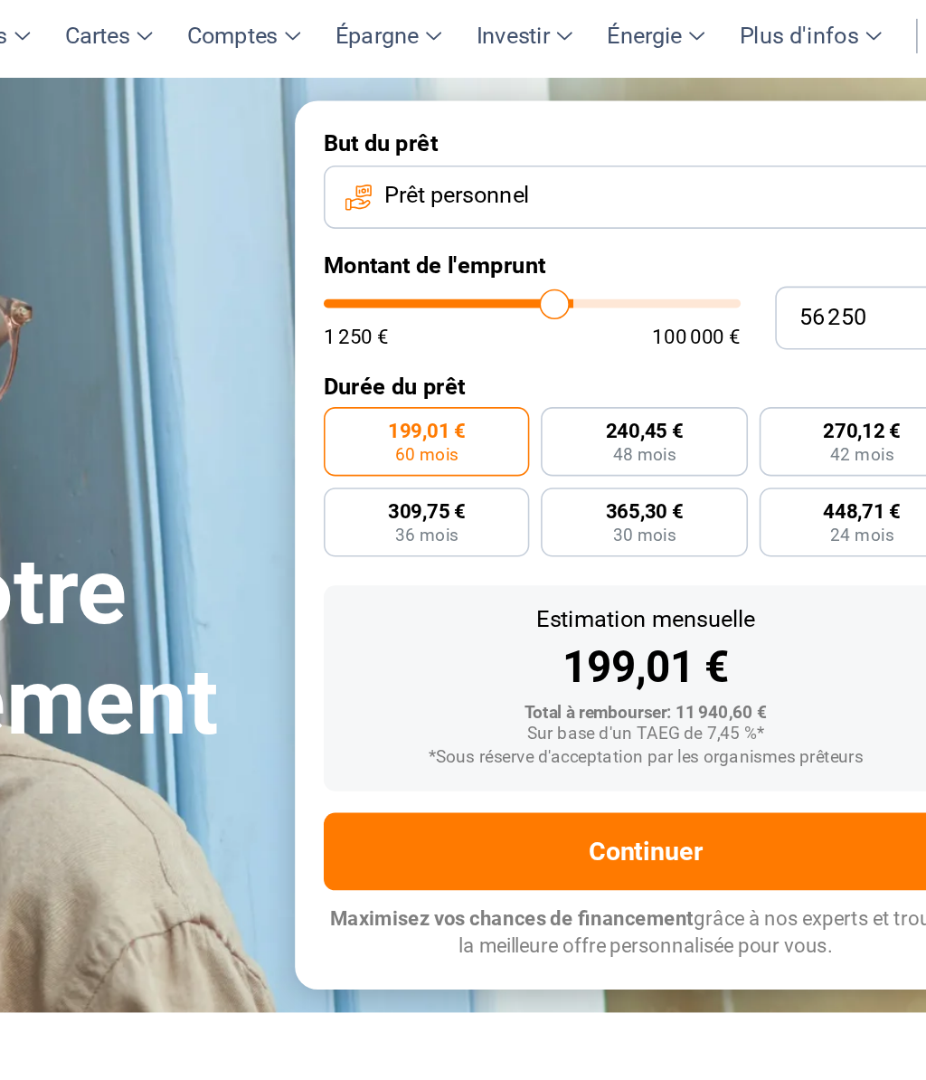
type input "56000"
type input "55 500"
type input "55500"
type input "55 250"
type input "55250"
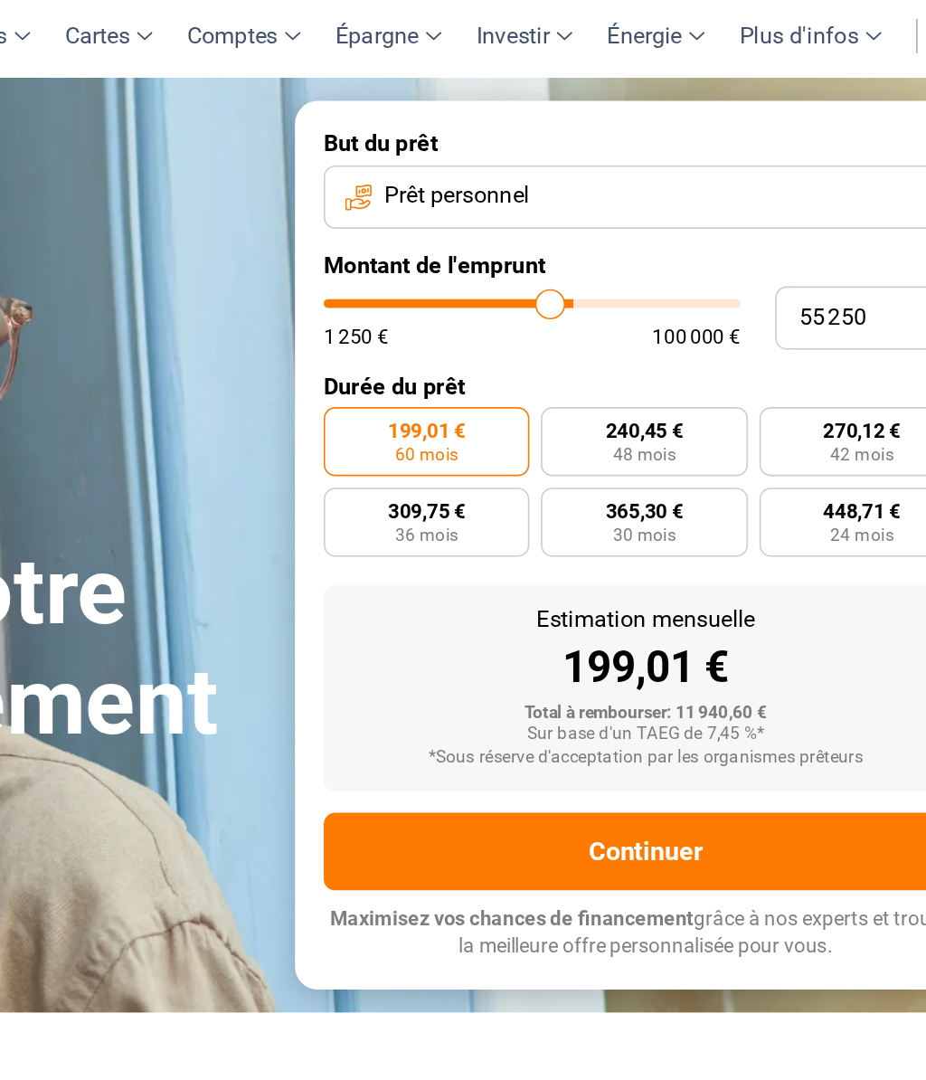
type input "54 750"
type input "54750"
type input "54 500"
type input "54500"
type input "54 000"
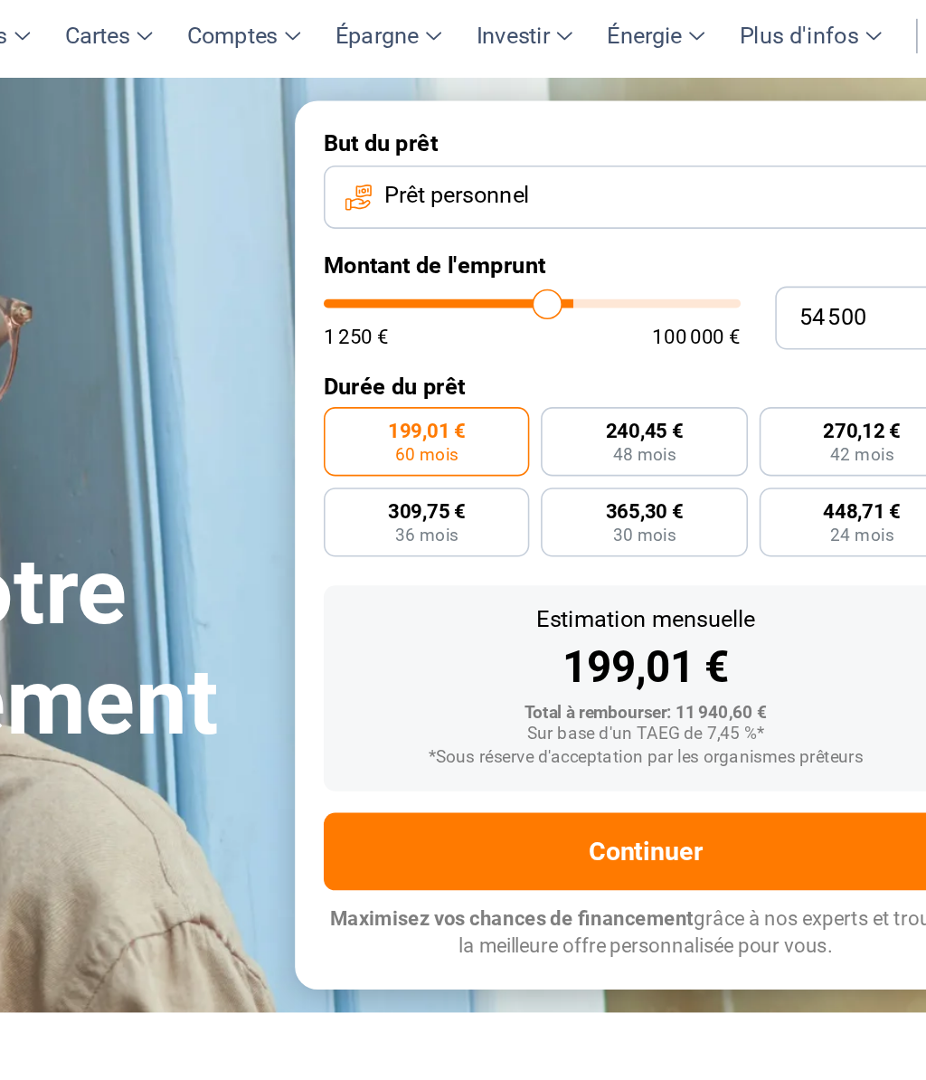
type input "54000"
type input "53 750"
type input "53750"
type input "53 250"
type input "53250"
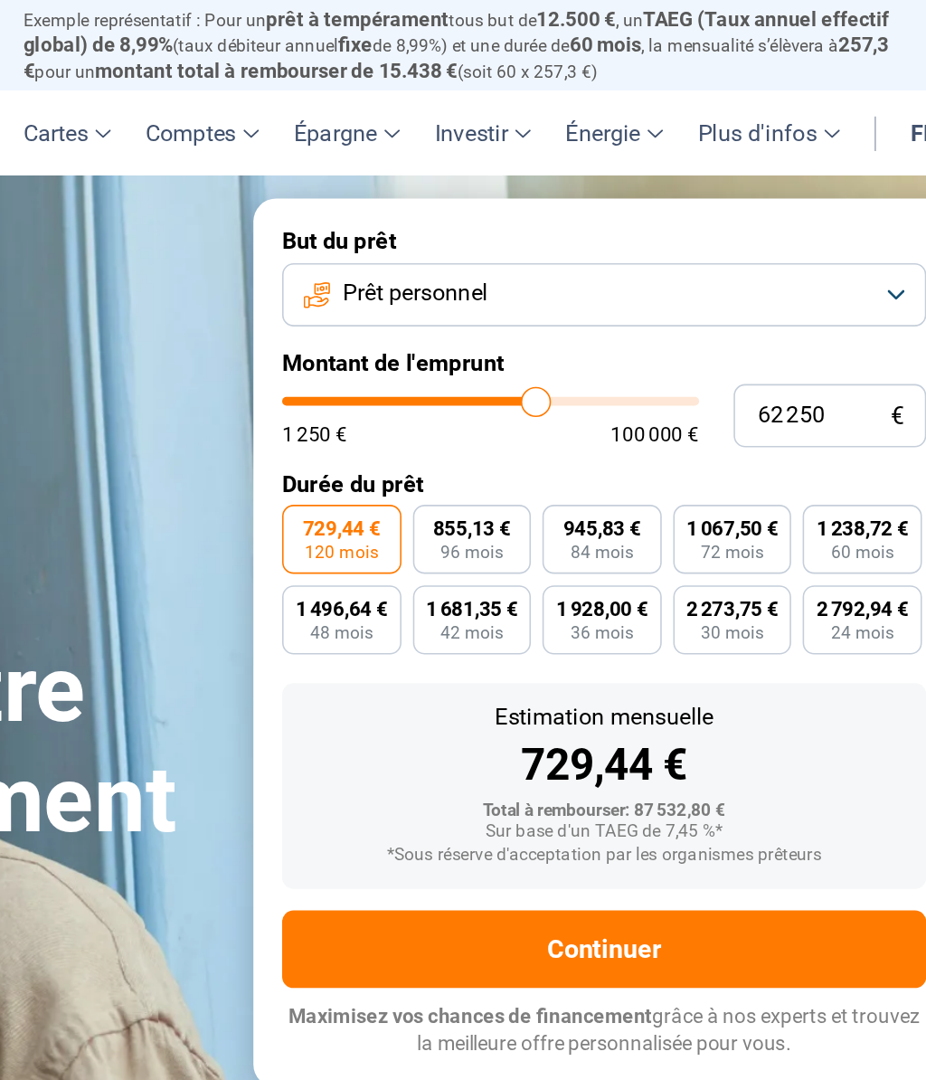
click at [492, 176] on button "Prêt personnel" at bounding box center [694, 185] width 405 height 40
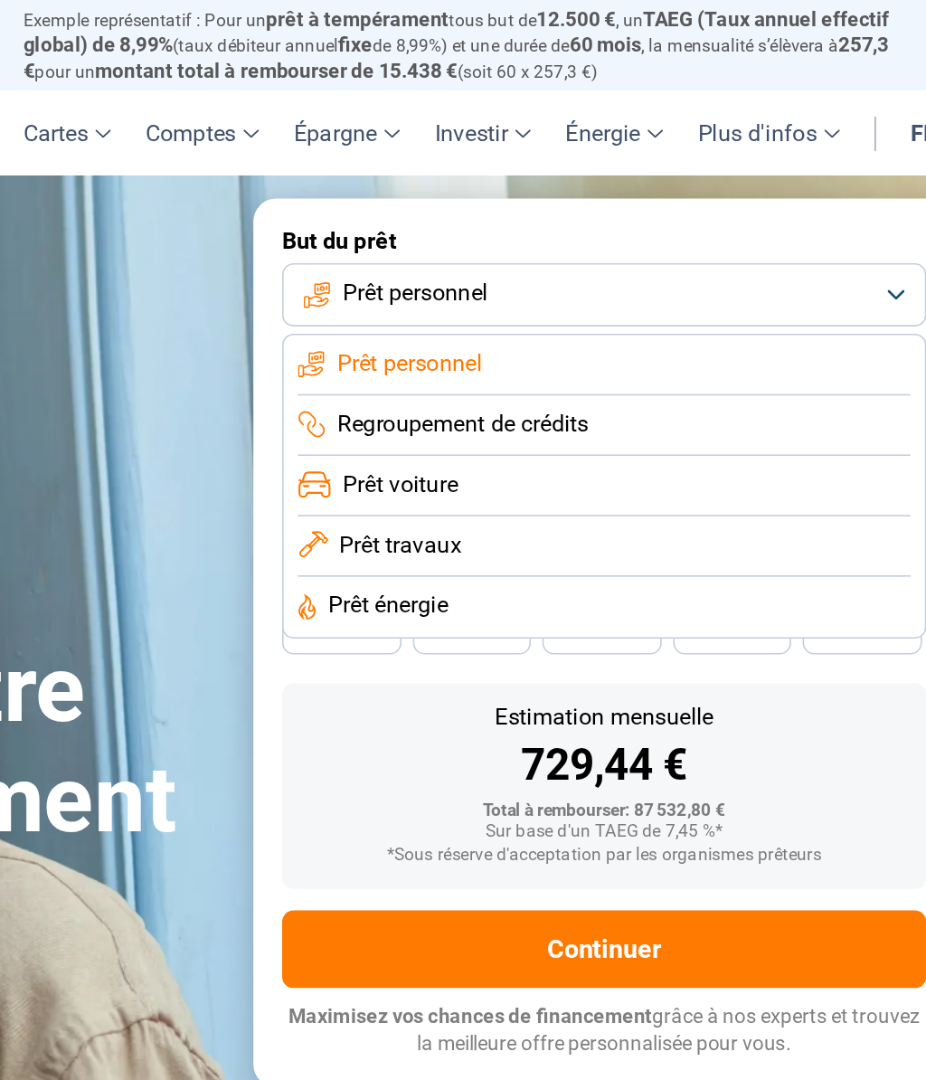
click at [502, 336] on li "Prêt travaux" at bounding box center [694, 344] width 385 height 38
